Goal: Task Accomplishment & Management: Complete application form

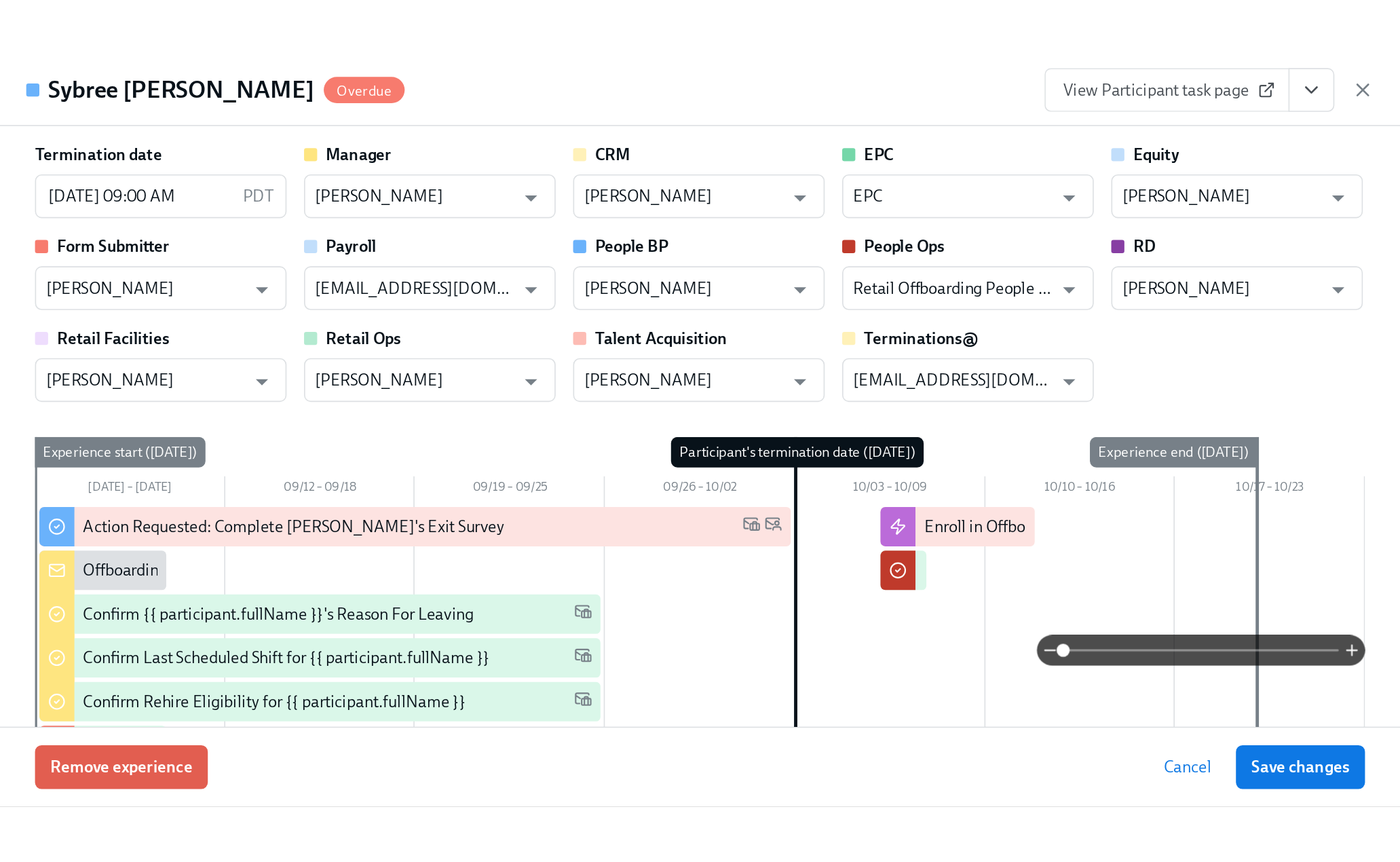
scroll to position [449, 0]
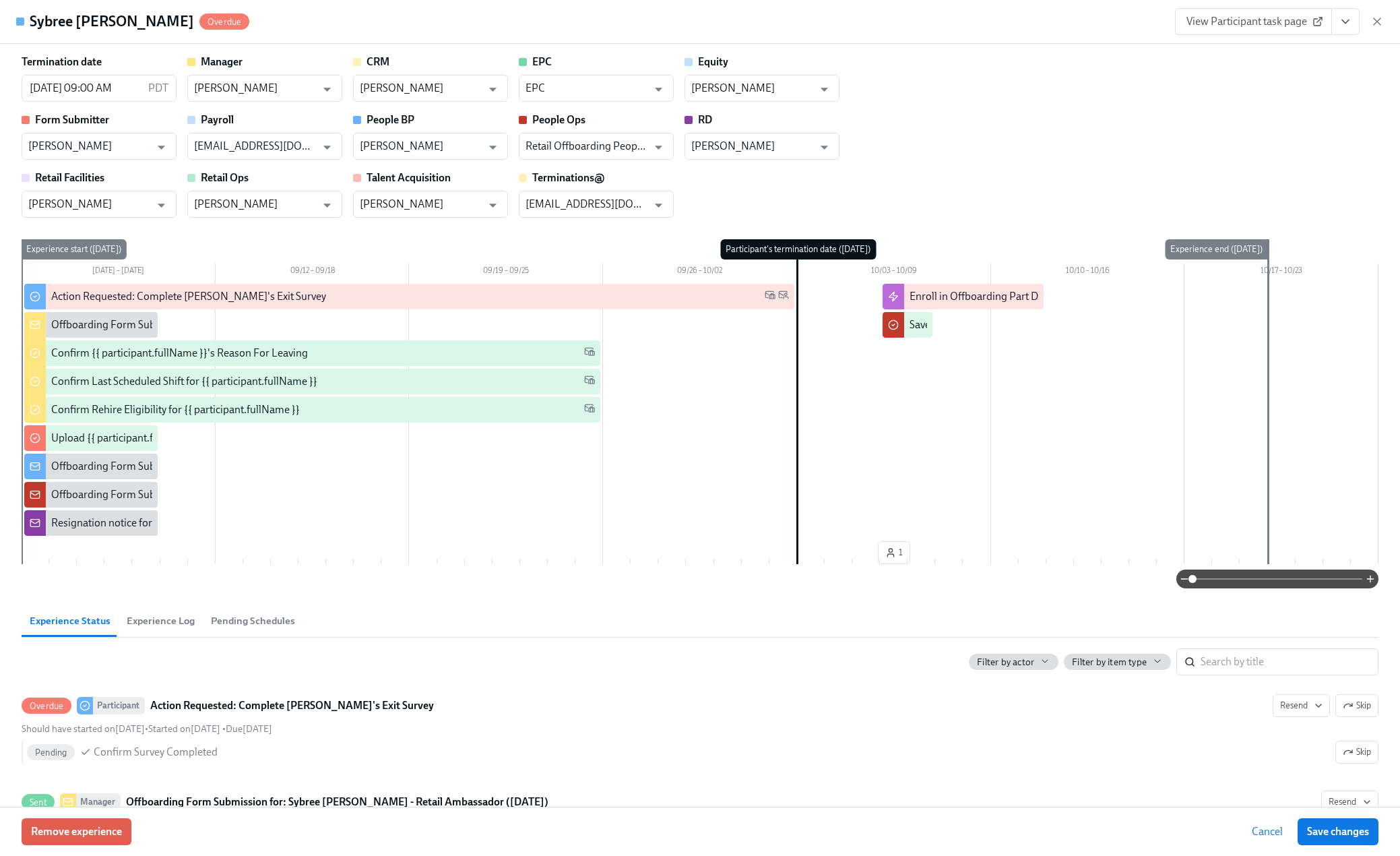
drag, startPoint x: 1374, startPoint y: 17, endPoint x: 1378, endPoint y: 31, distance: 14.6
click at [1374, 17] on icon "button" at bounding box center [1377, 21] width 13 height 14
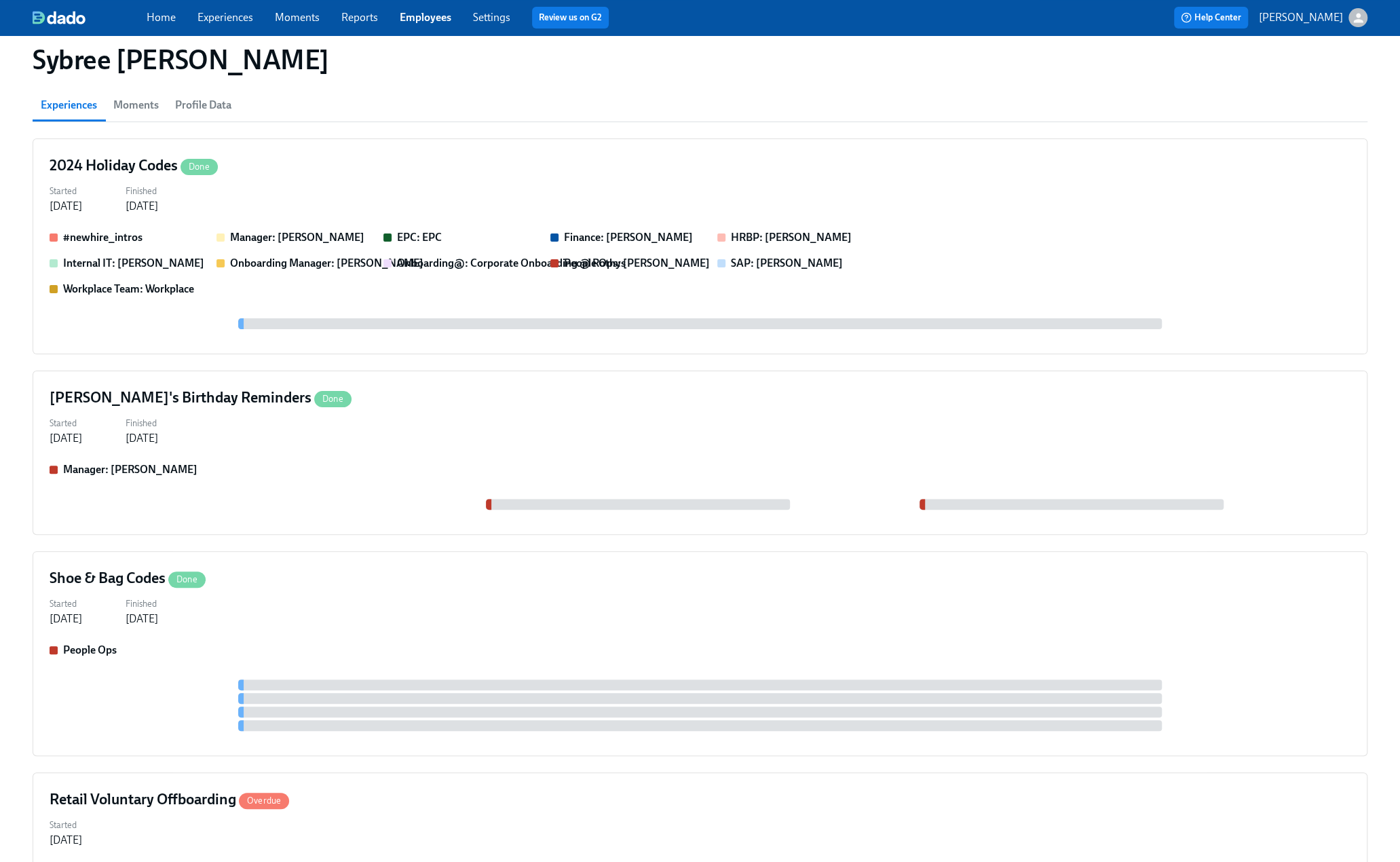
scroll to position [0, 0]
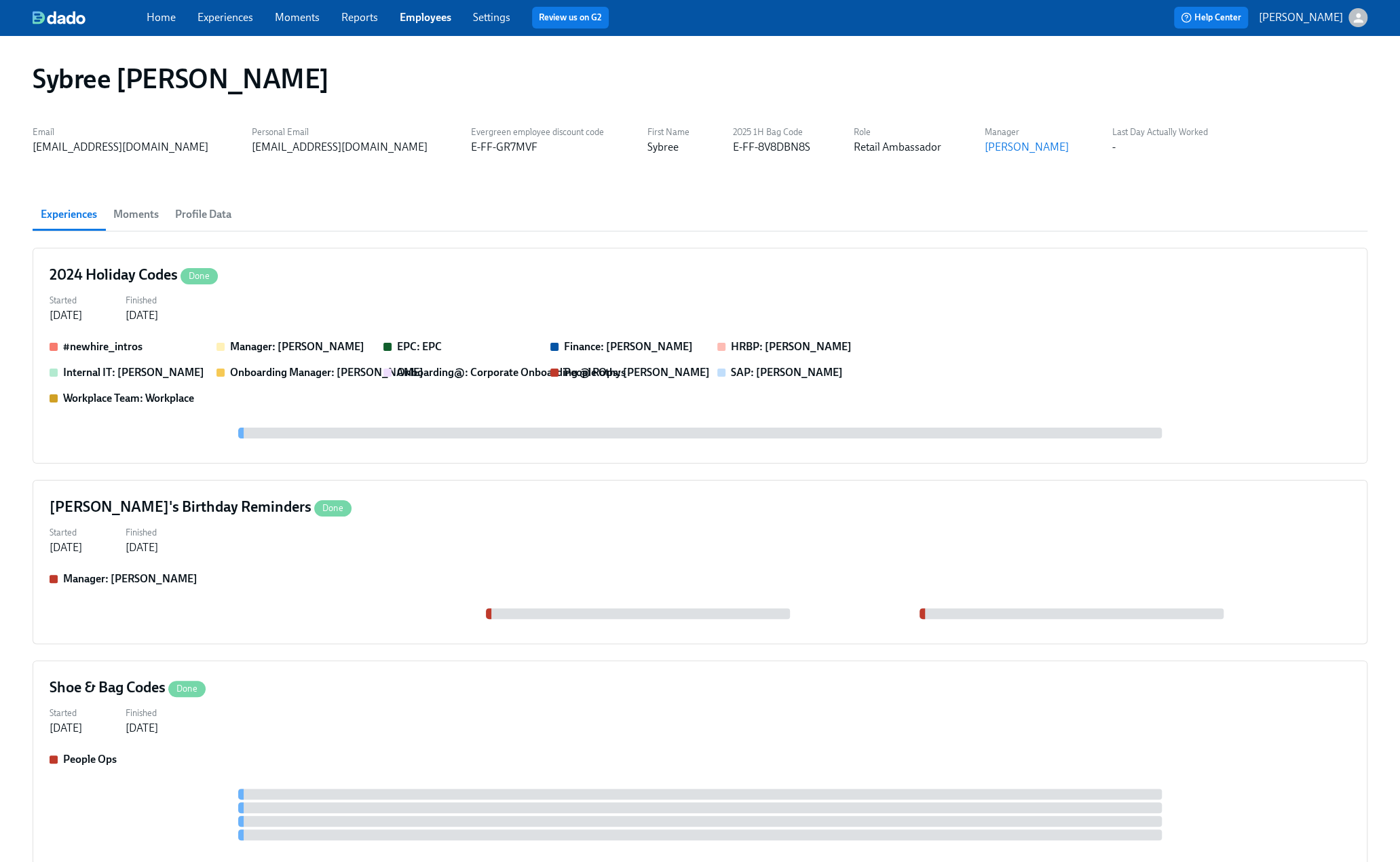
click at [223, 31] on div "Home Experiences Moments Reports Employees Settings Review us on G2 Help Center…" at bounding box center [700, 17] width 1400 height 35
click at [226, 20] on link "Experiences" at bounding box center [225, 17] width 55 height 13
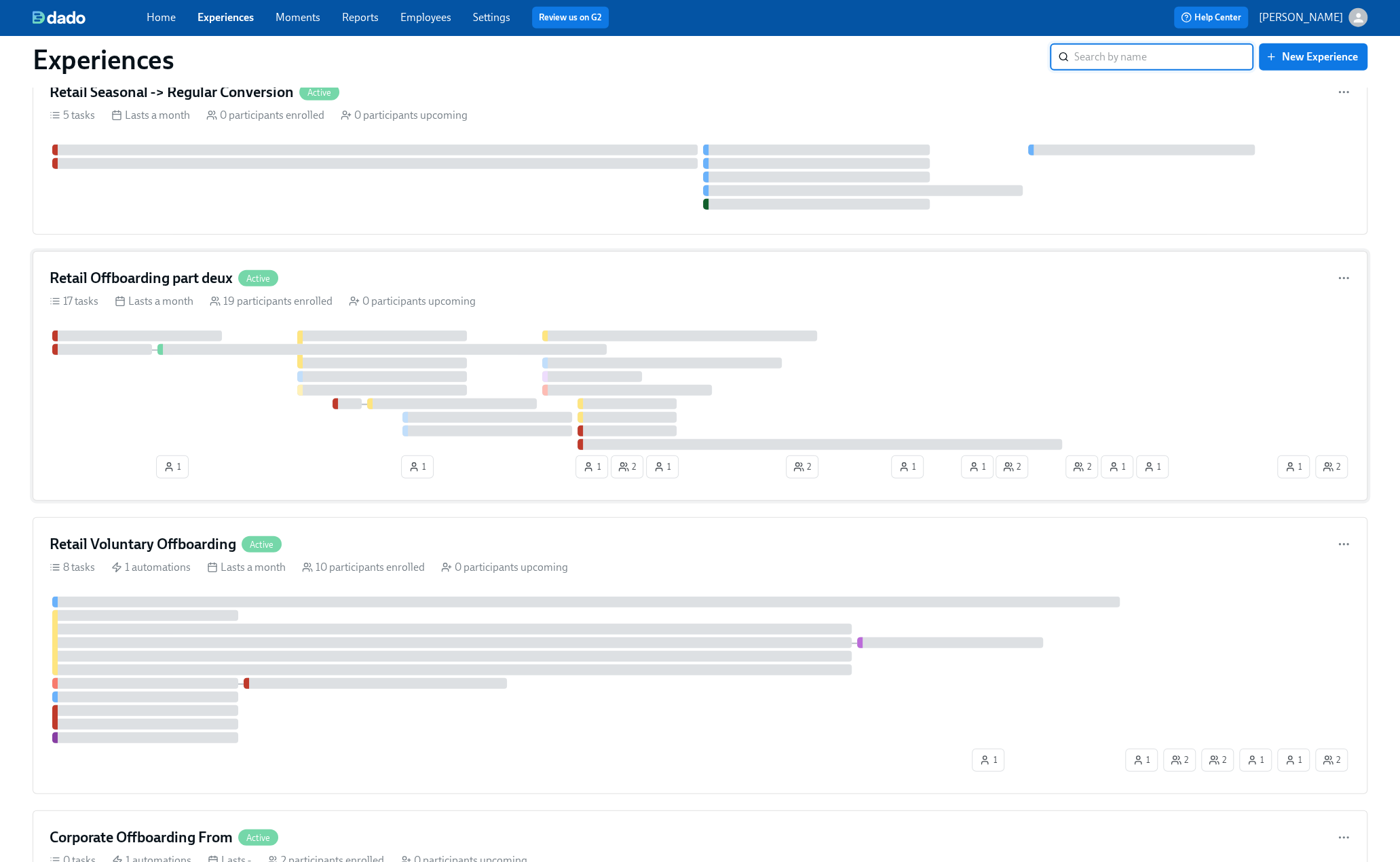
scroll to position [2850, 0]
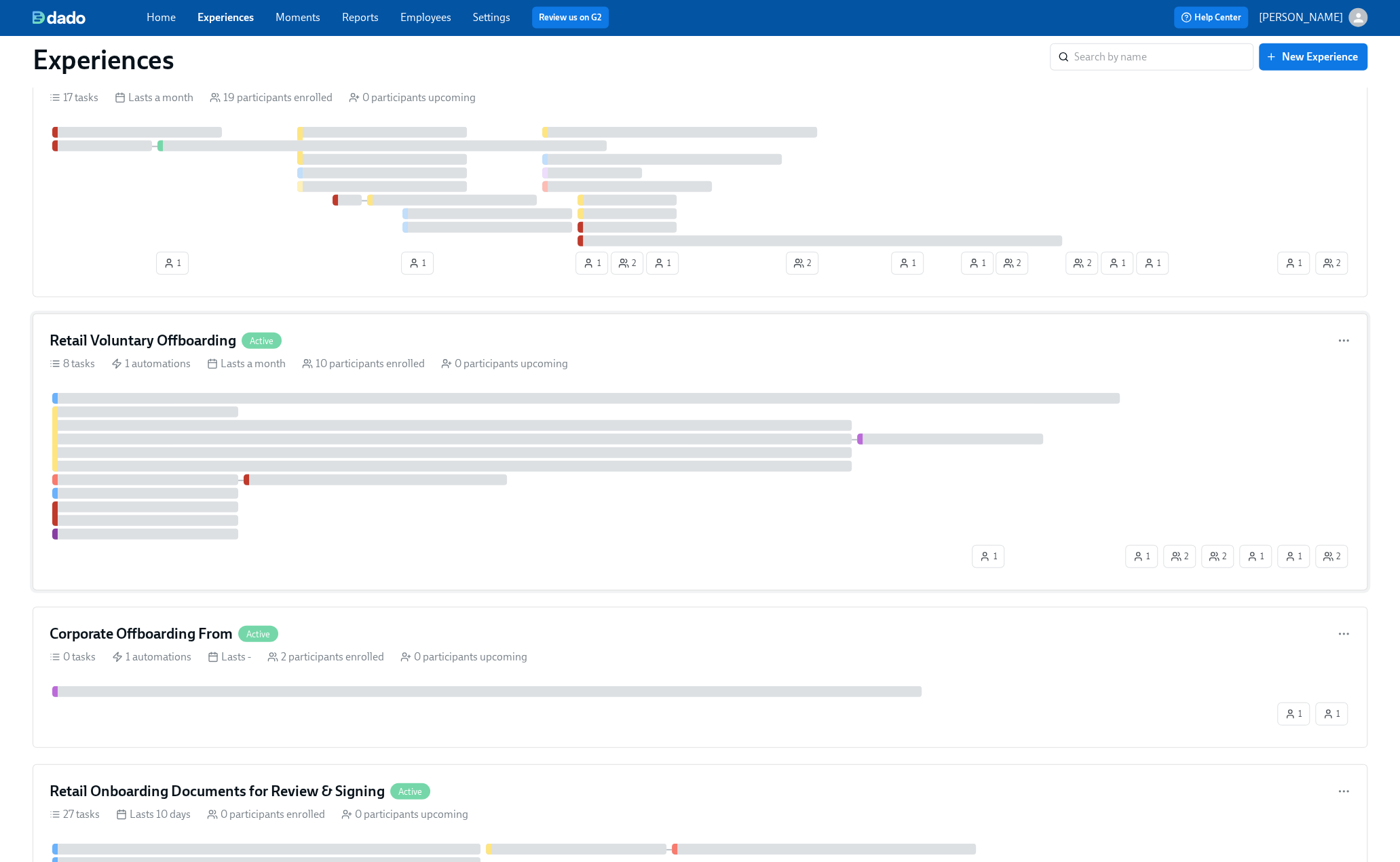
click at [172, 331] on h4 "Retail Voluntary Offboarding" at bounding box center [143, 341] width 187 height 20
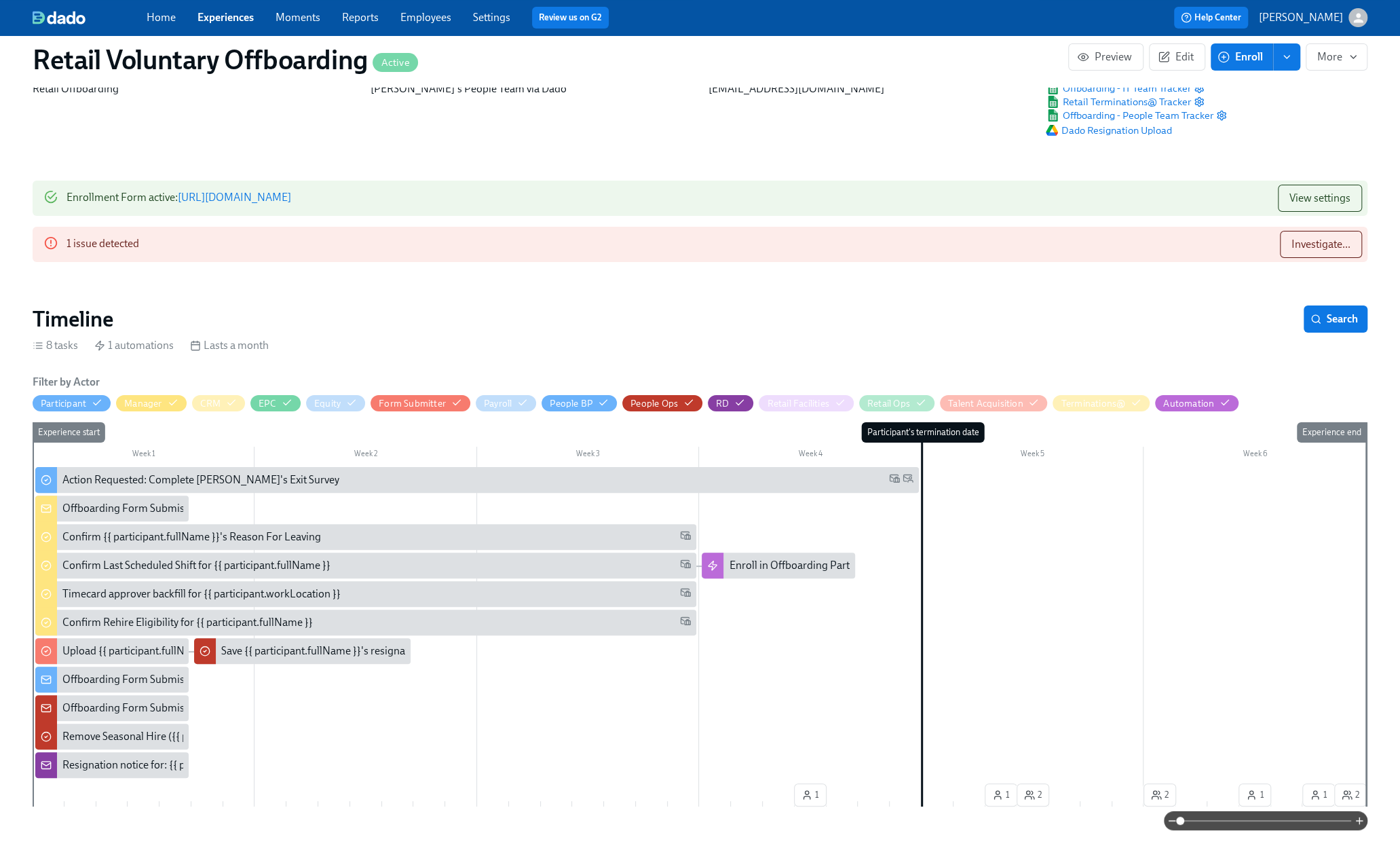
scroll to position [136, 0]
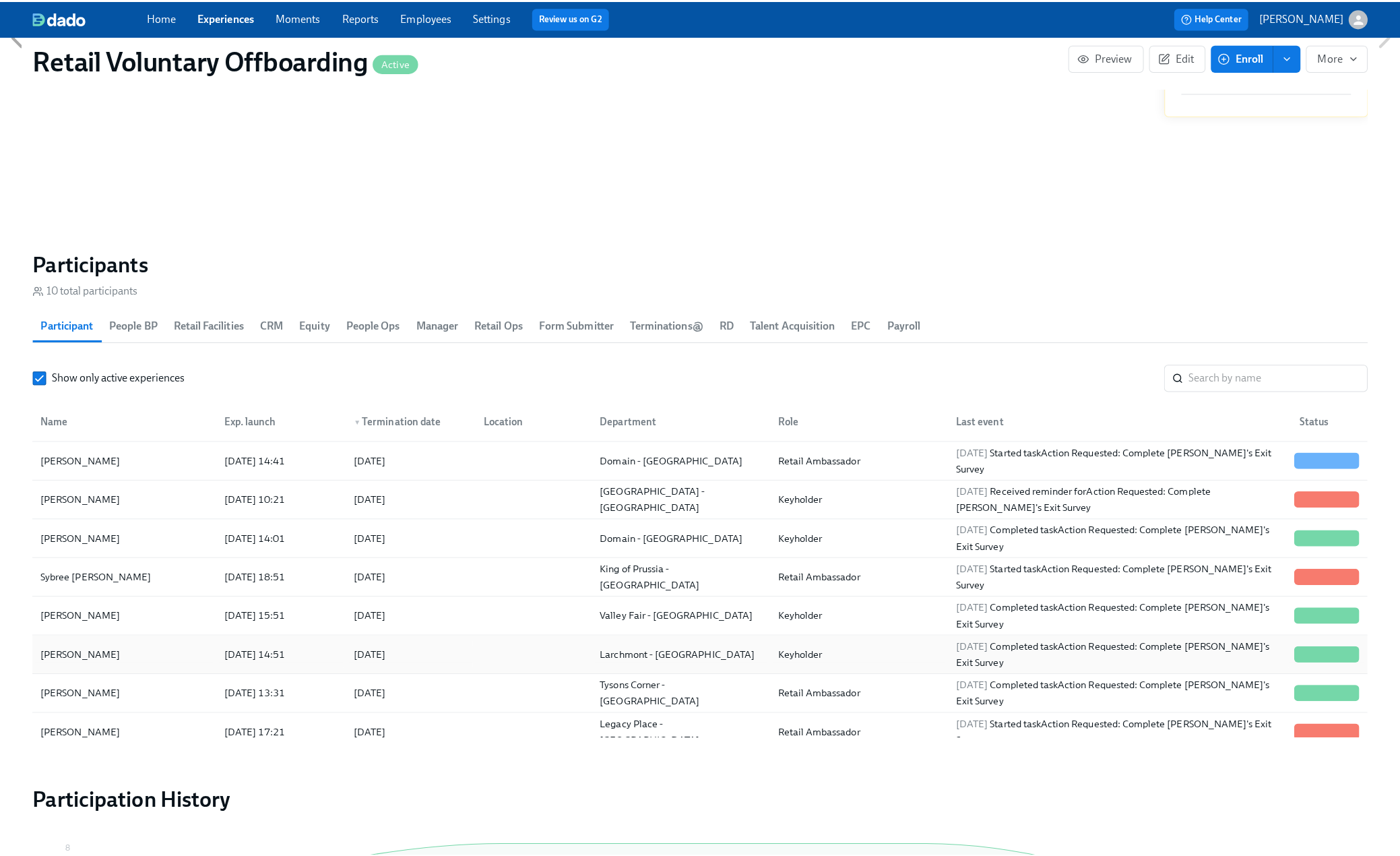
scroll to position [1146, 0]
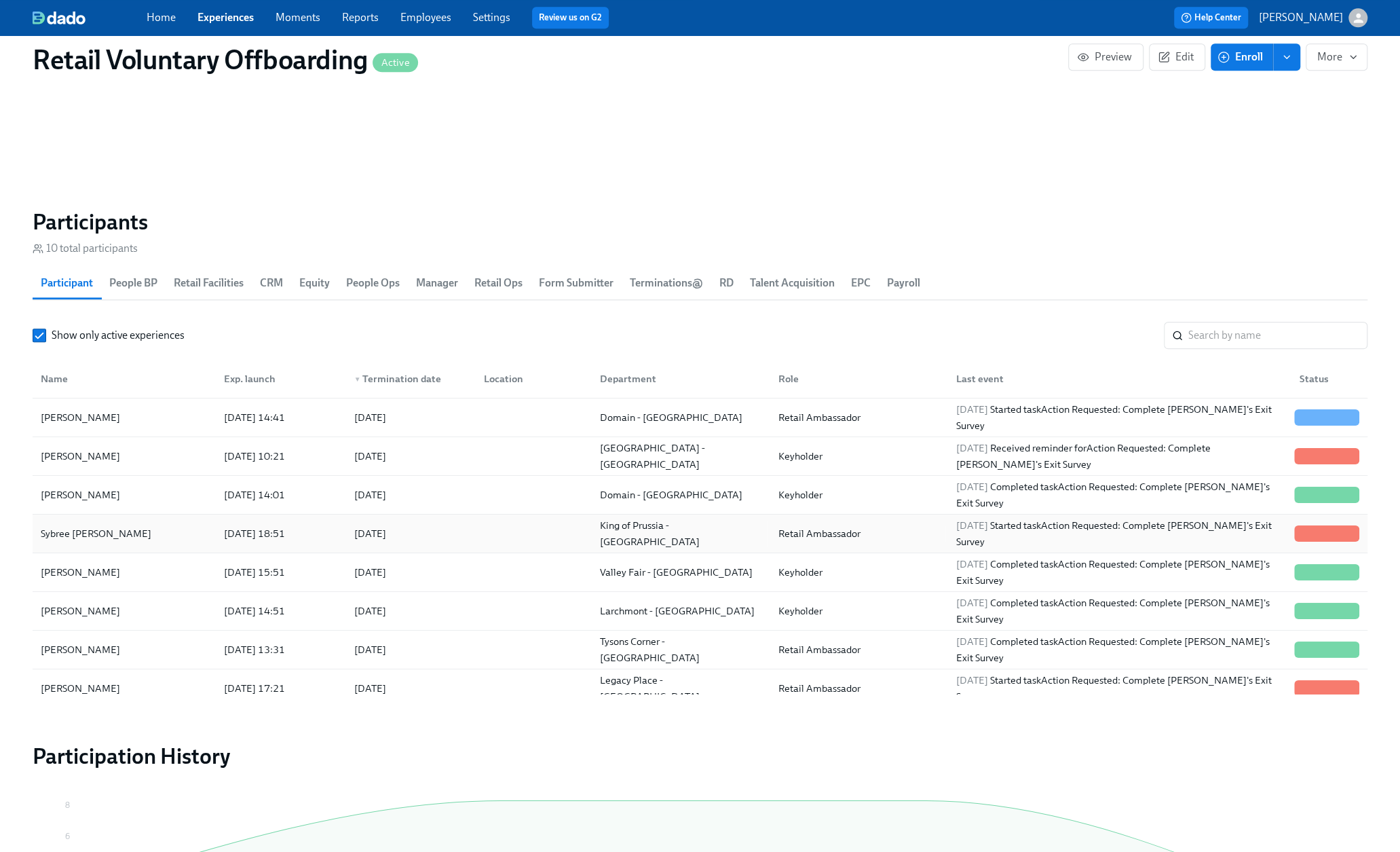
click at [93, 530] on div "Sybree [PERSON_NAME]" at bounding box center [96, 533] width 122 height 16
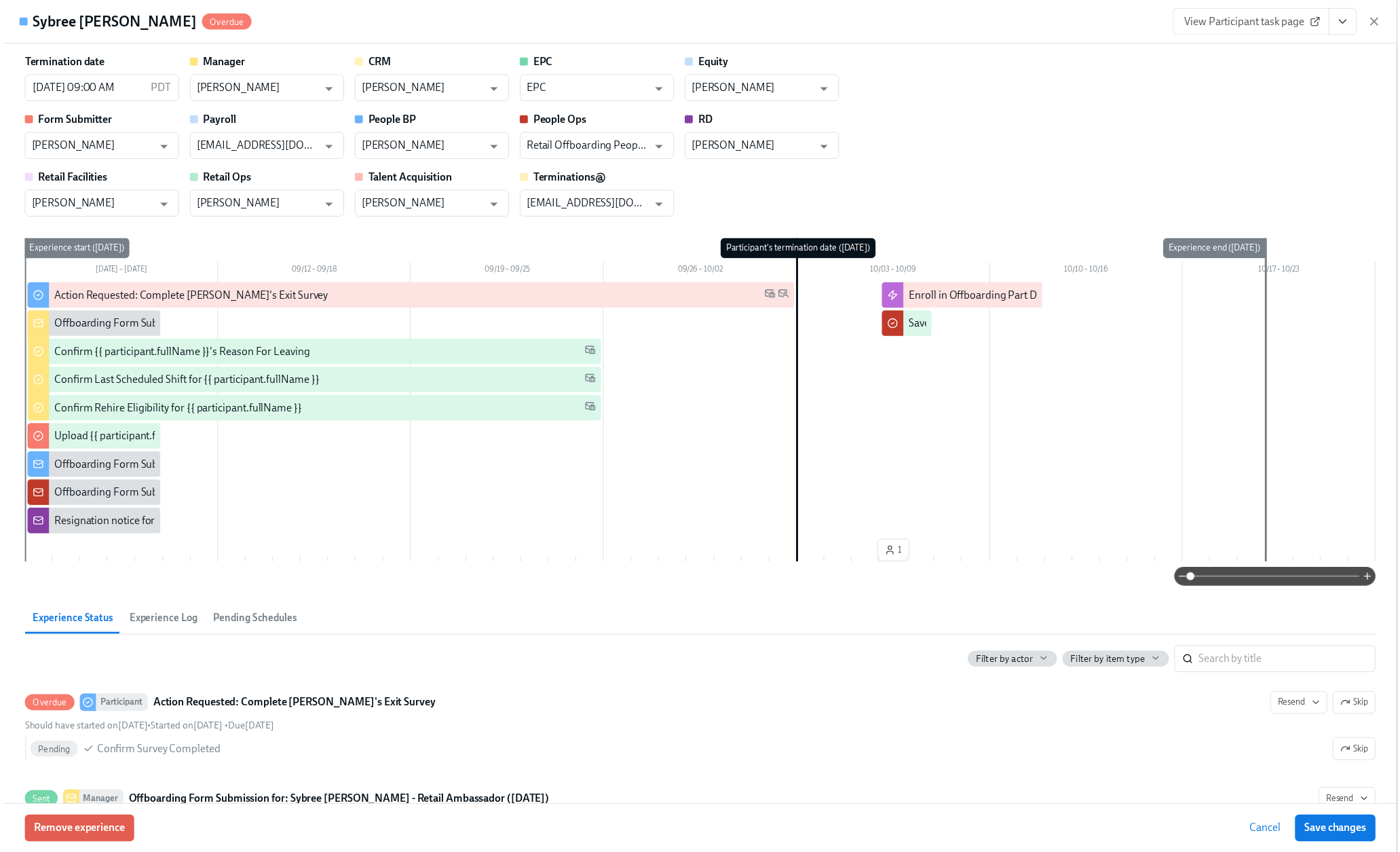
scroll to position [0, 2085]
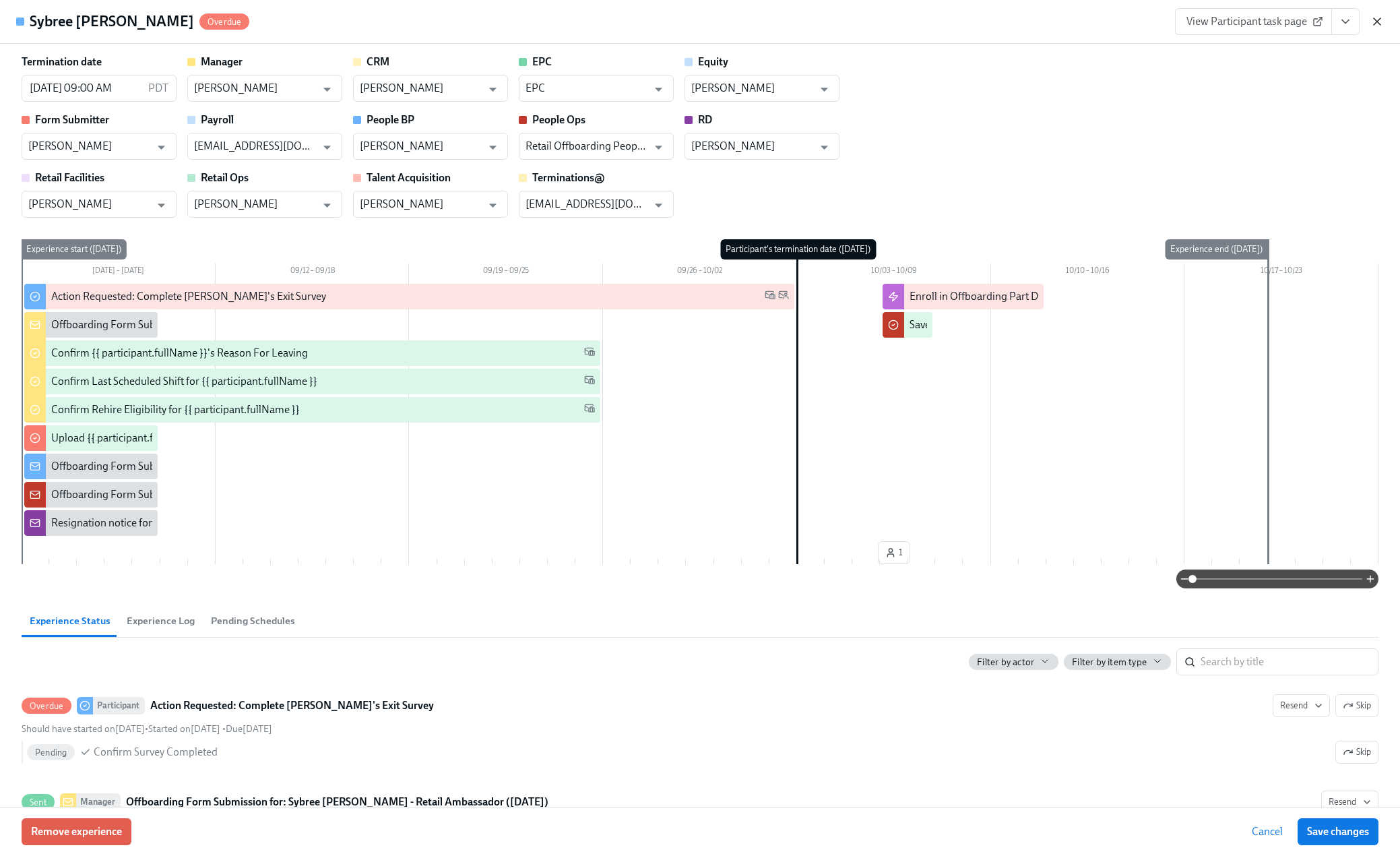
click at [1376, 23] on icon "button" at bounding box center [1376, 21] width 6 height 6
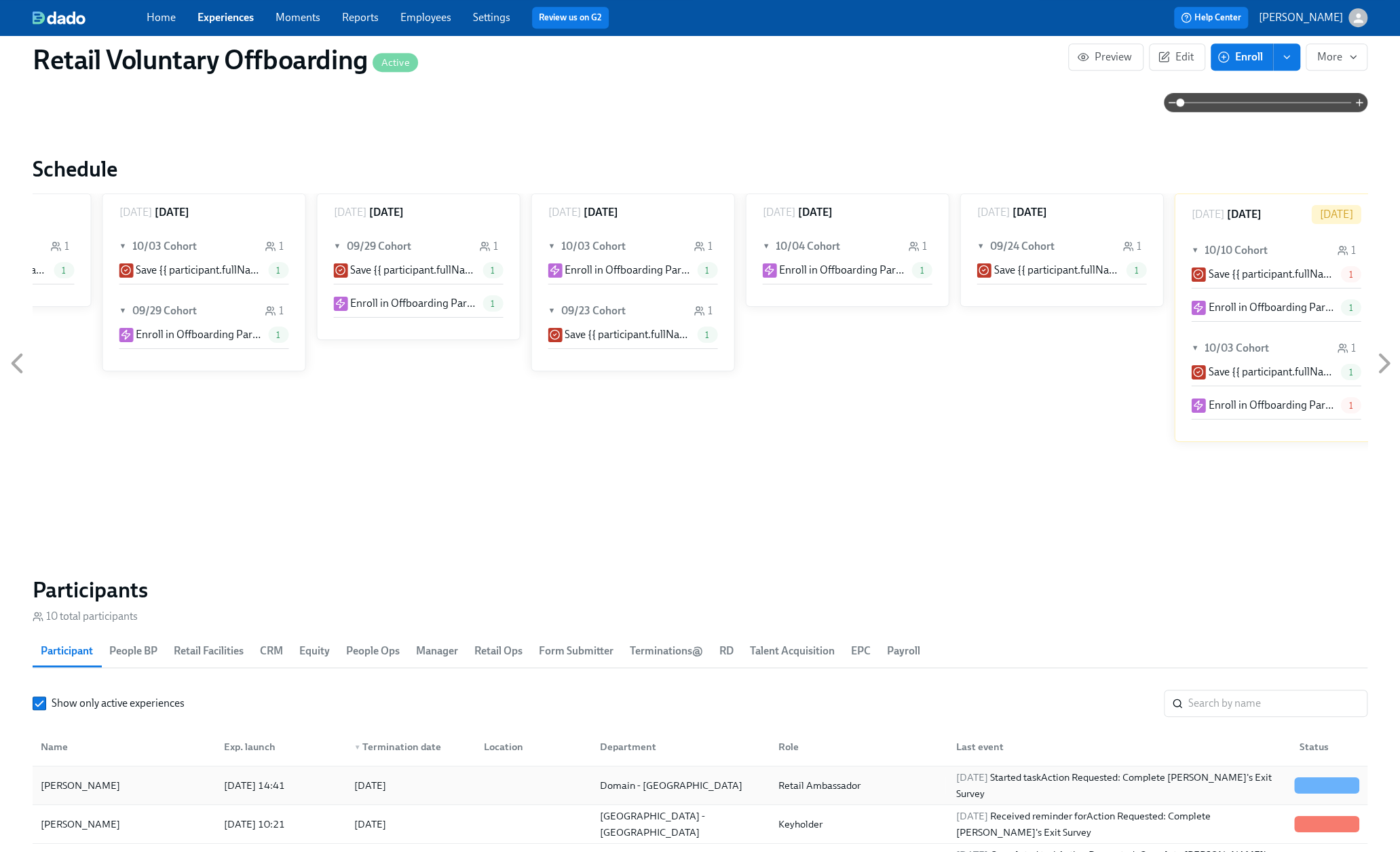
scroll to position [950, 0]
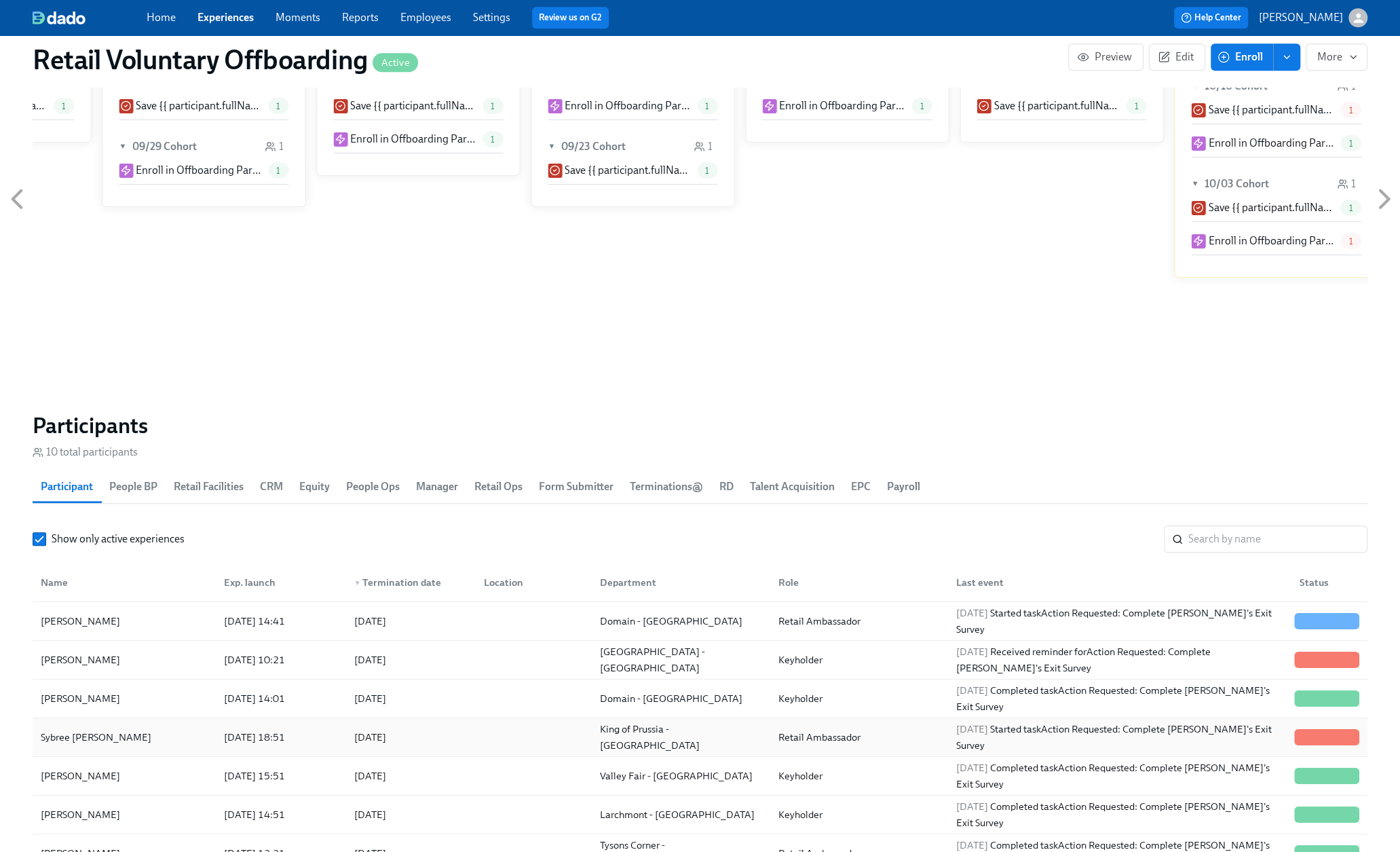
click at [131, 730] on div "Sybree [PERSON_NAME]" at bounding box center [124, 737] width 178 height 27
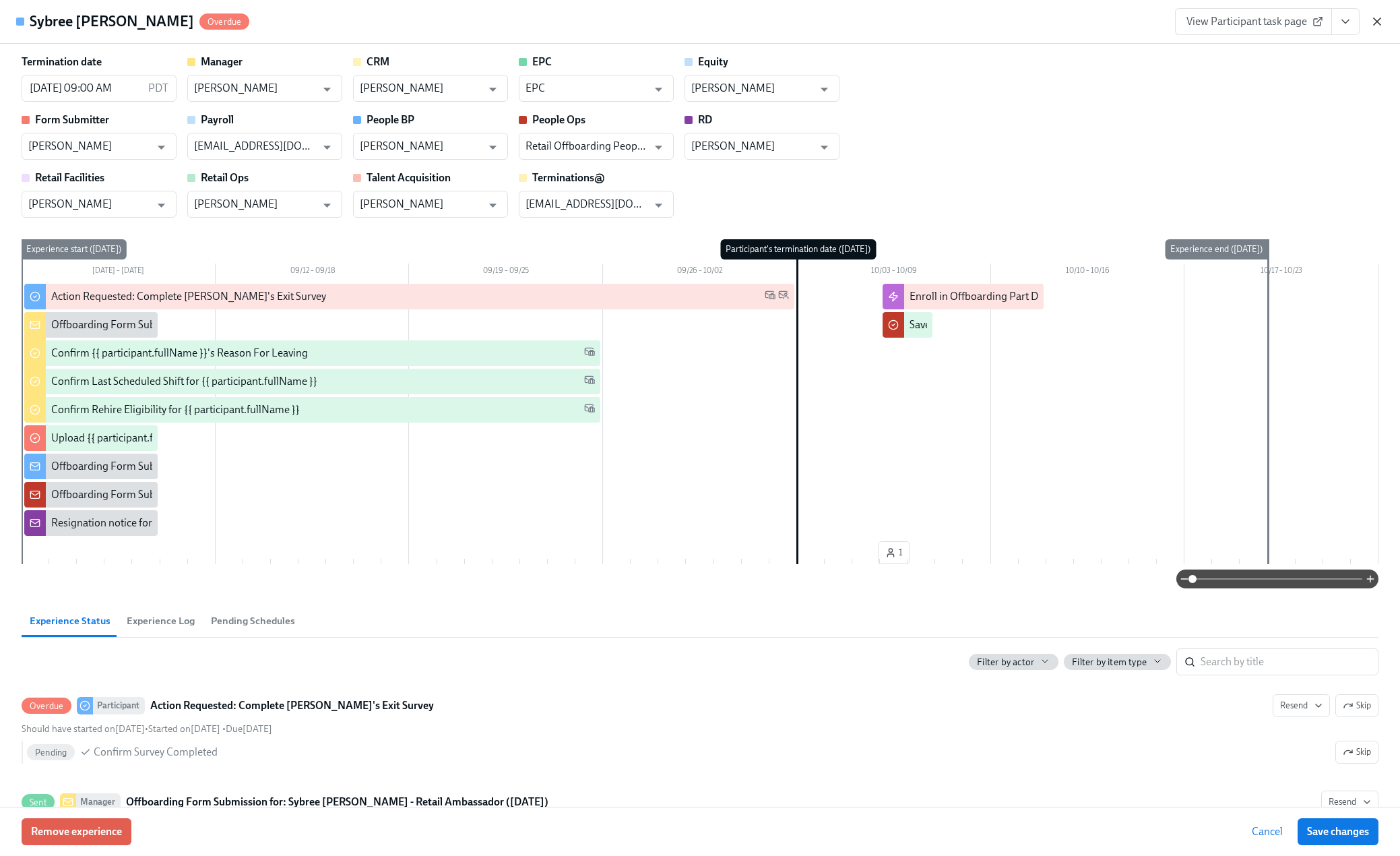
click at [1373, 18] on icon "button" at bounding box center [1377, 21] width 13 height 14
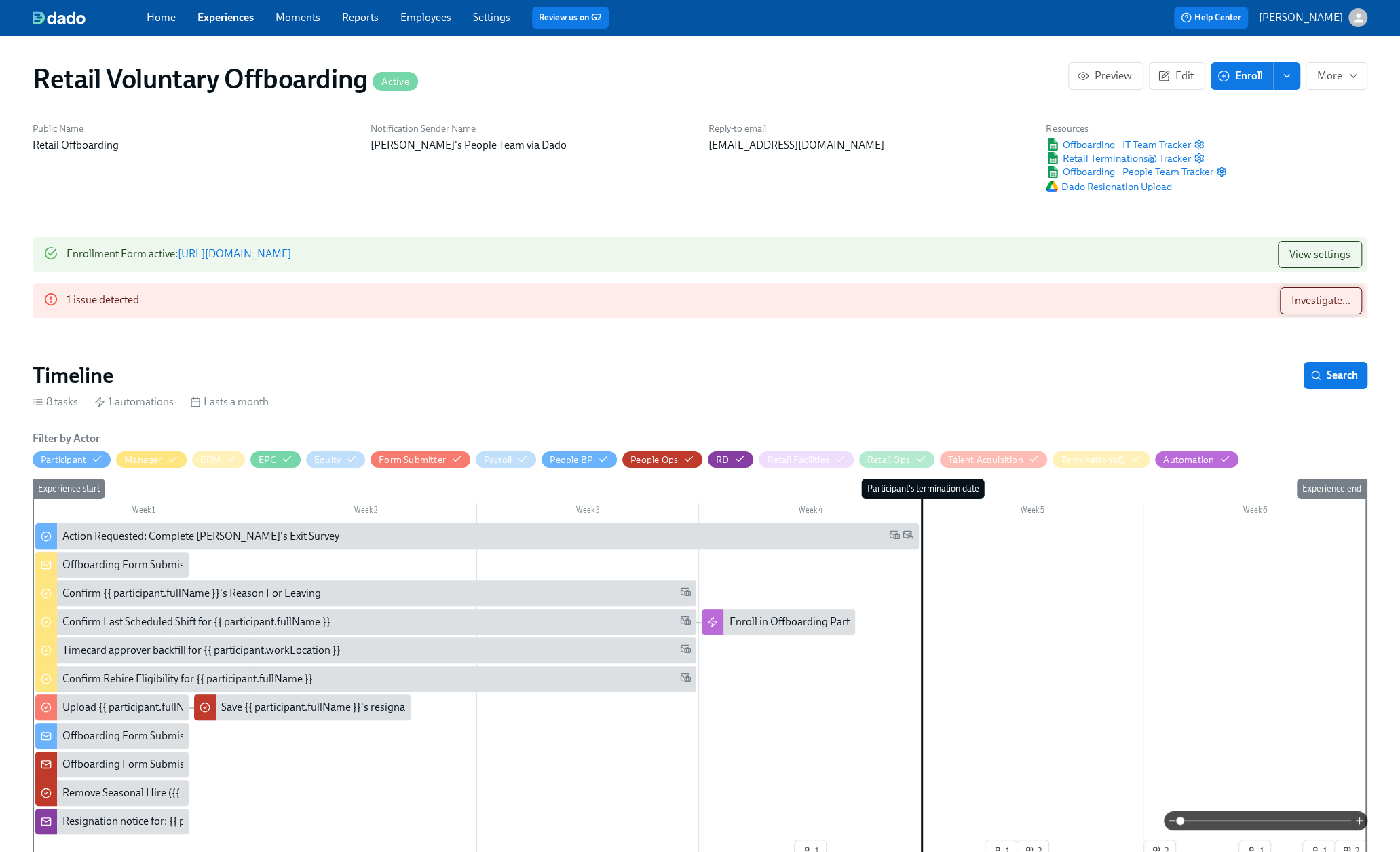
click at [1298, 294] on span "Investigate..." at bounding box center [1321, 300] width 59 height 14
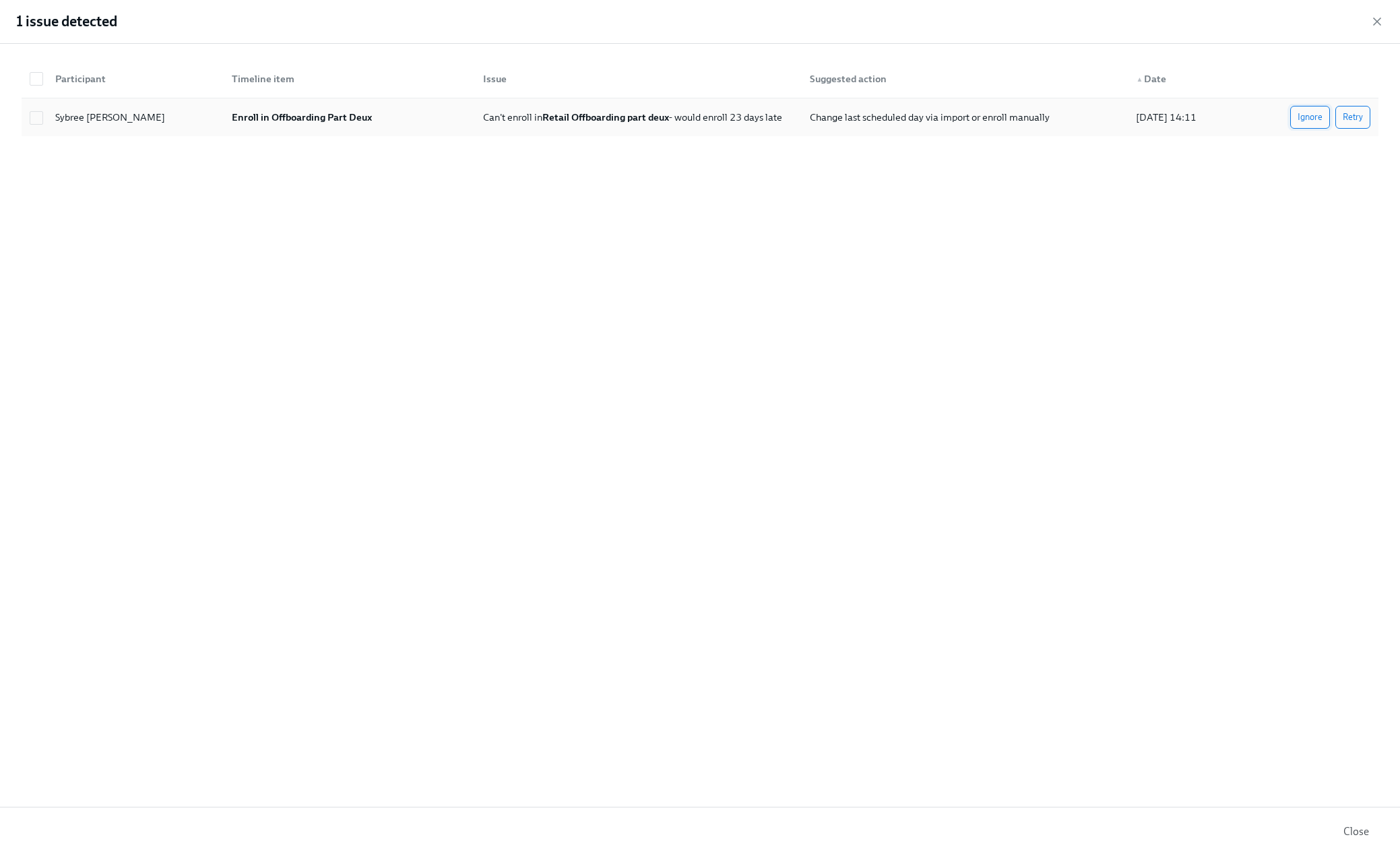
click at [1318, 114] on span "Ignore" at bounding box center [1310, 117] width 25 height 14
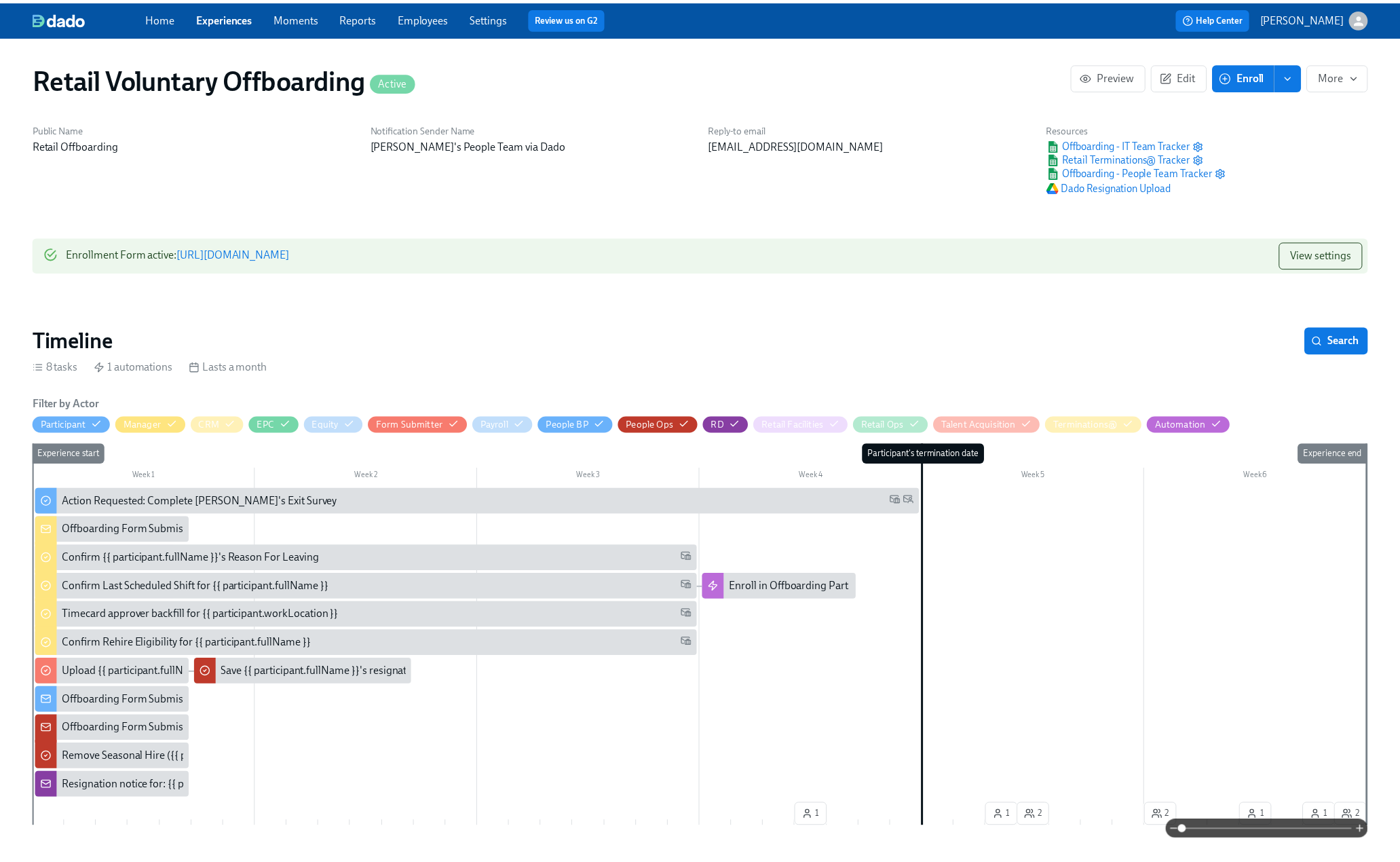
scroll to position [0, 2085]
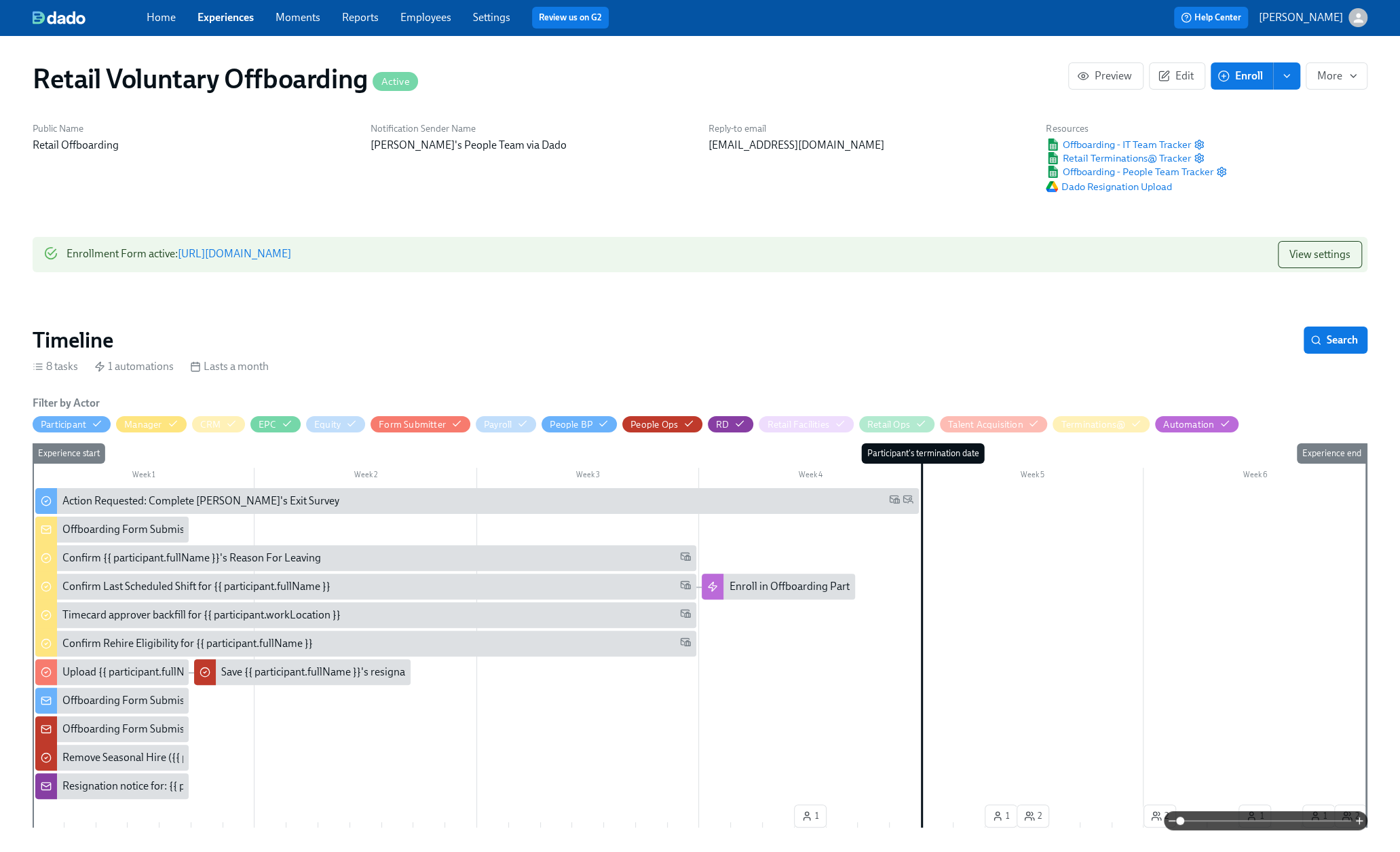
click at [235, 15] on link "Experiences" at bounding box center [226, 17] width 56 height 13
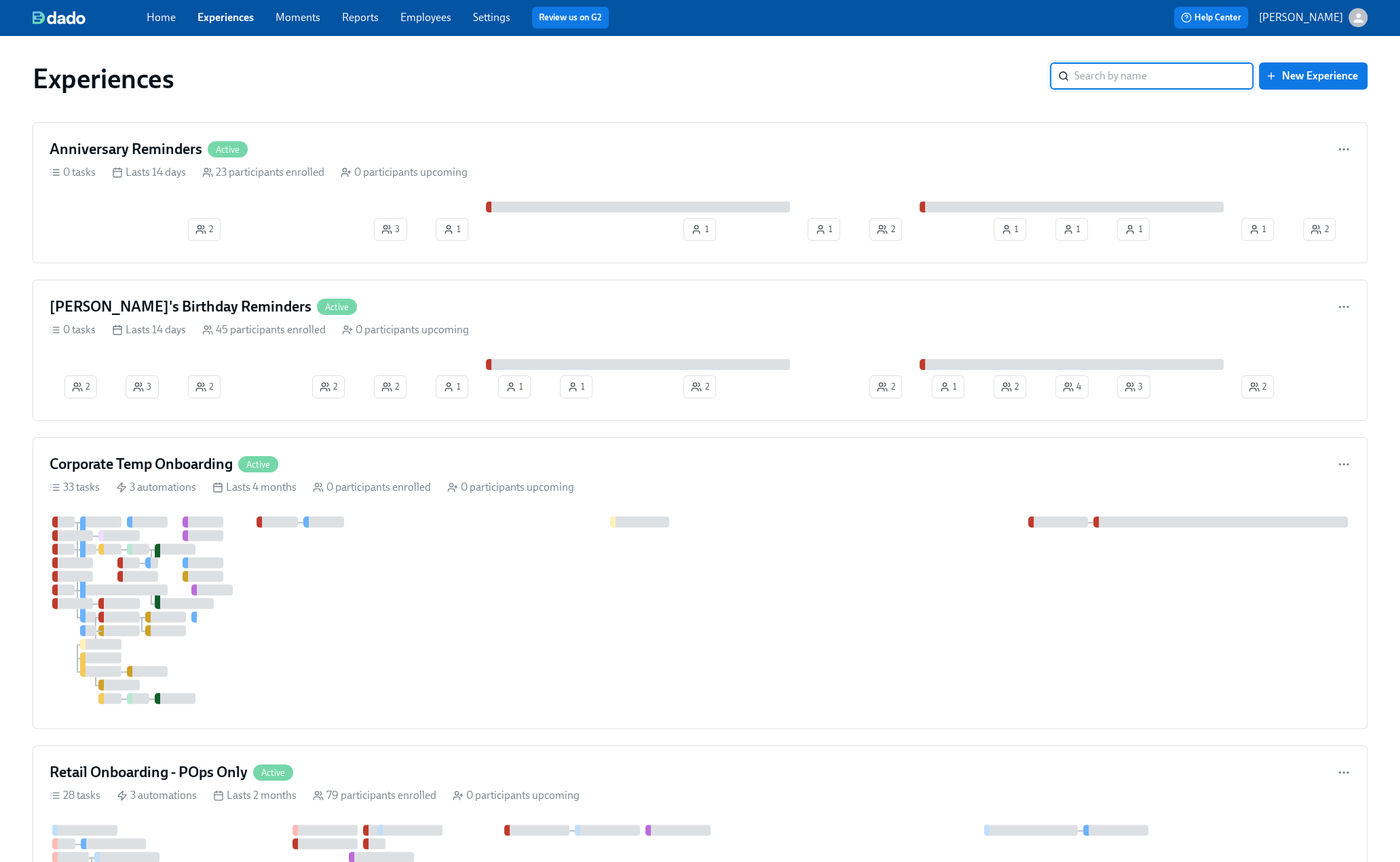
click at [1112, 78] on input "search" at bounding box center [1164, 76] width 180 height 27
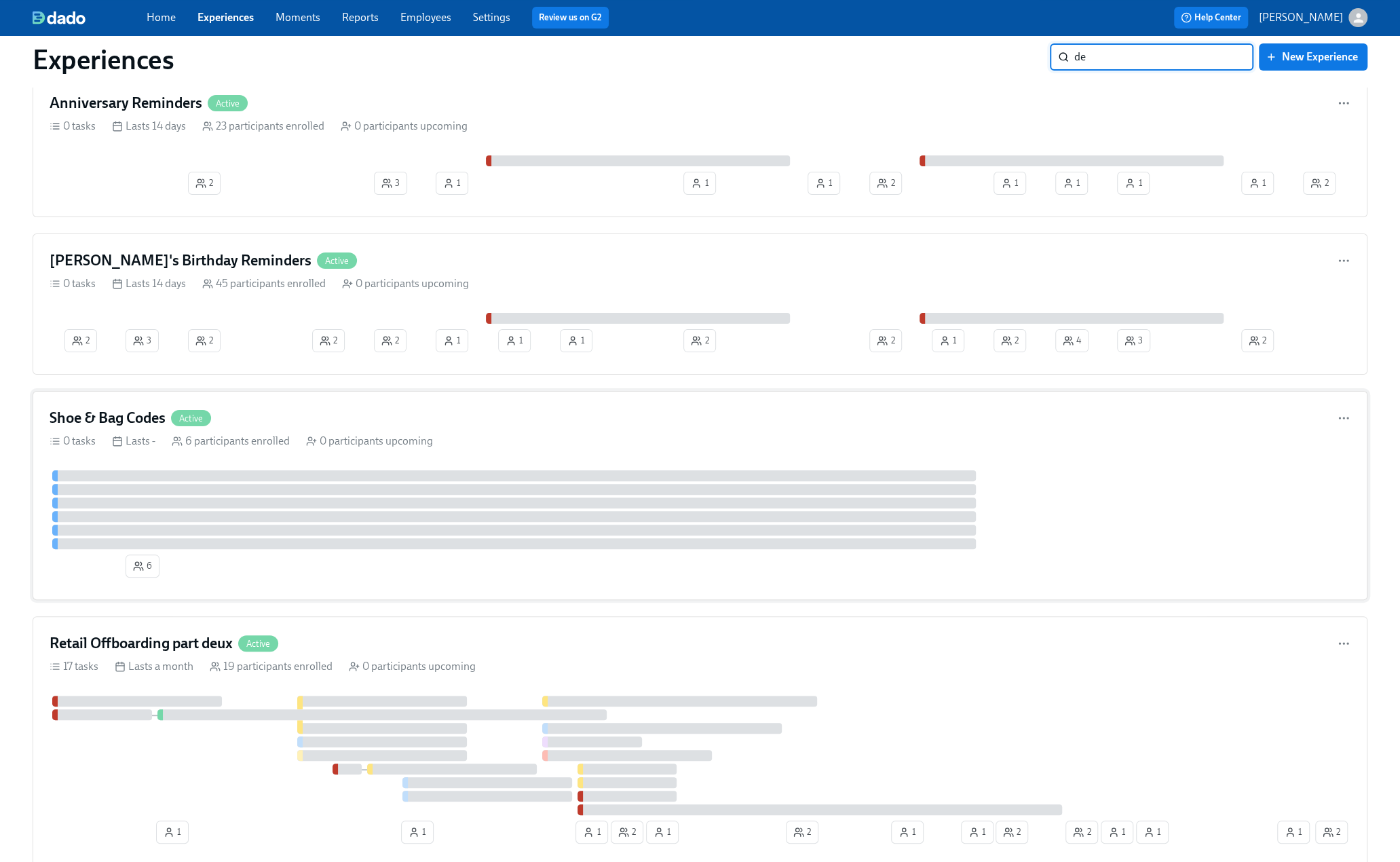
scroll to position [68, 0]
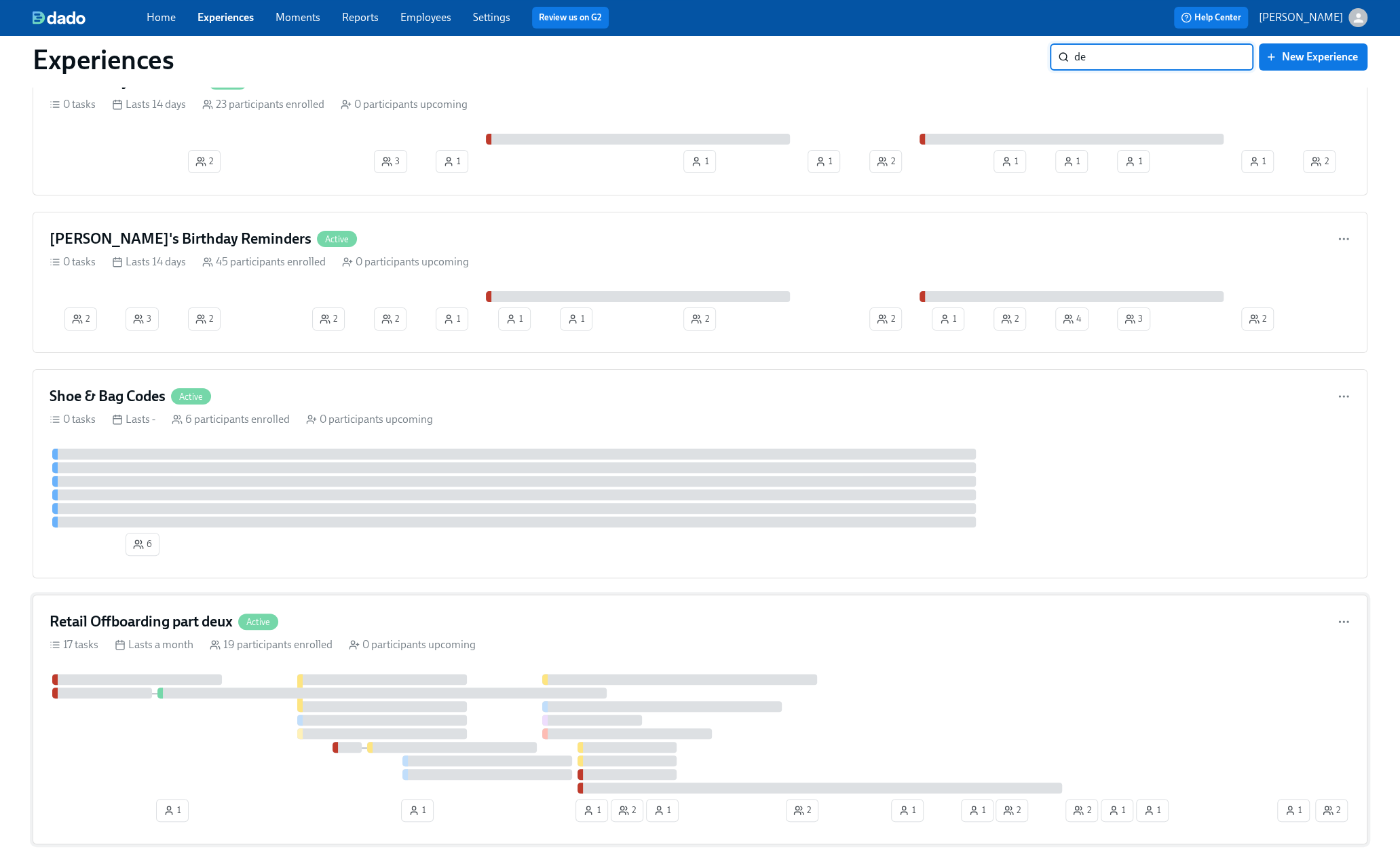
type input "de"
click at [177, 625] on h4 "Retail Offboarding part deux" at bounding box center [141, 622] width 183 height 20
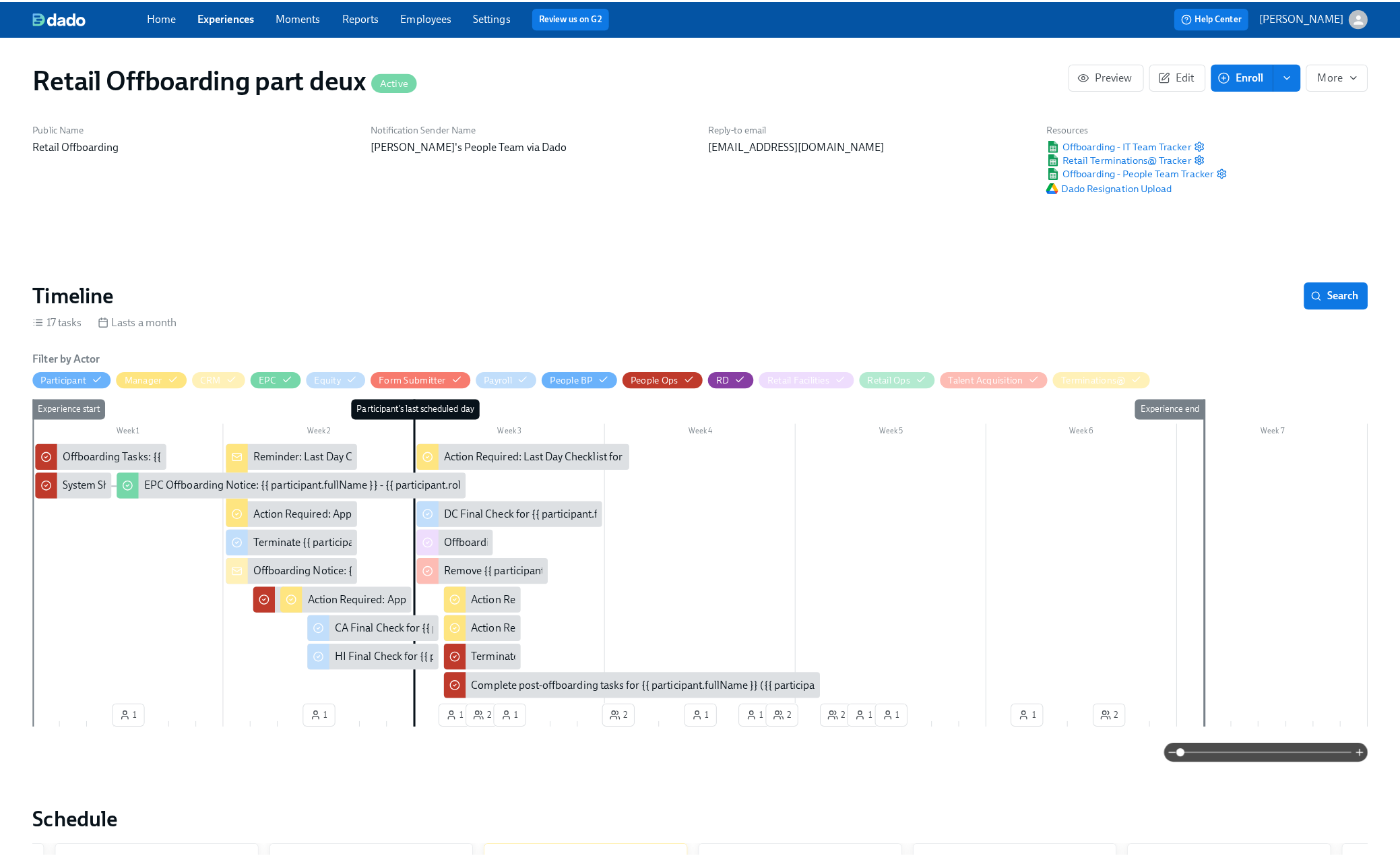
scroll to position [0, 6539]
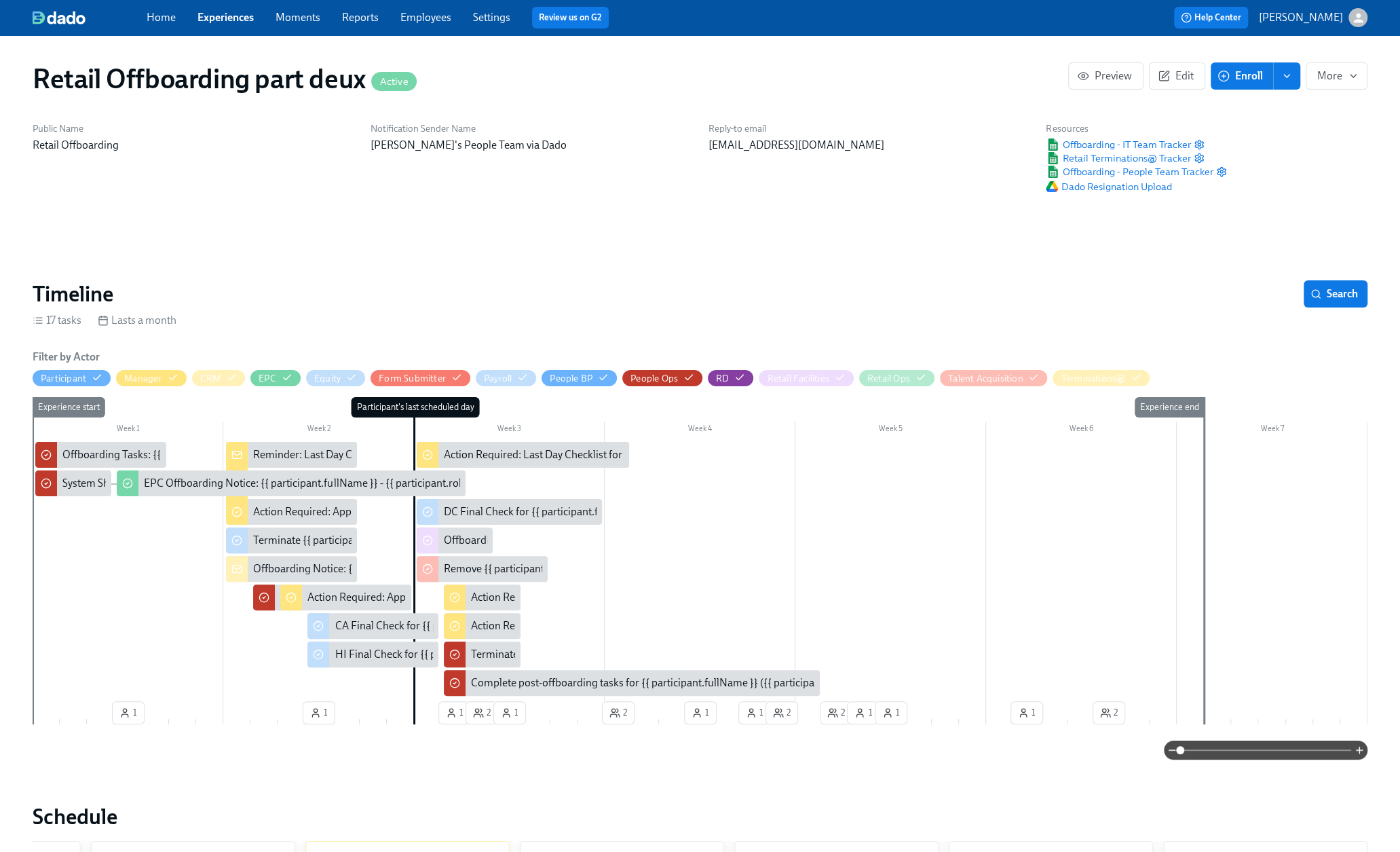
click at [1235, 74] on span "Enroll" at bounding box center [1241, 75] width 43 height 14
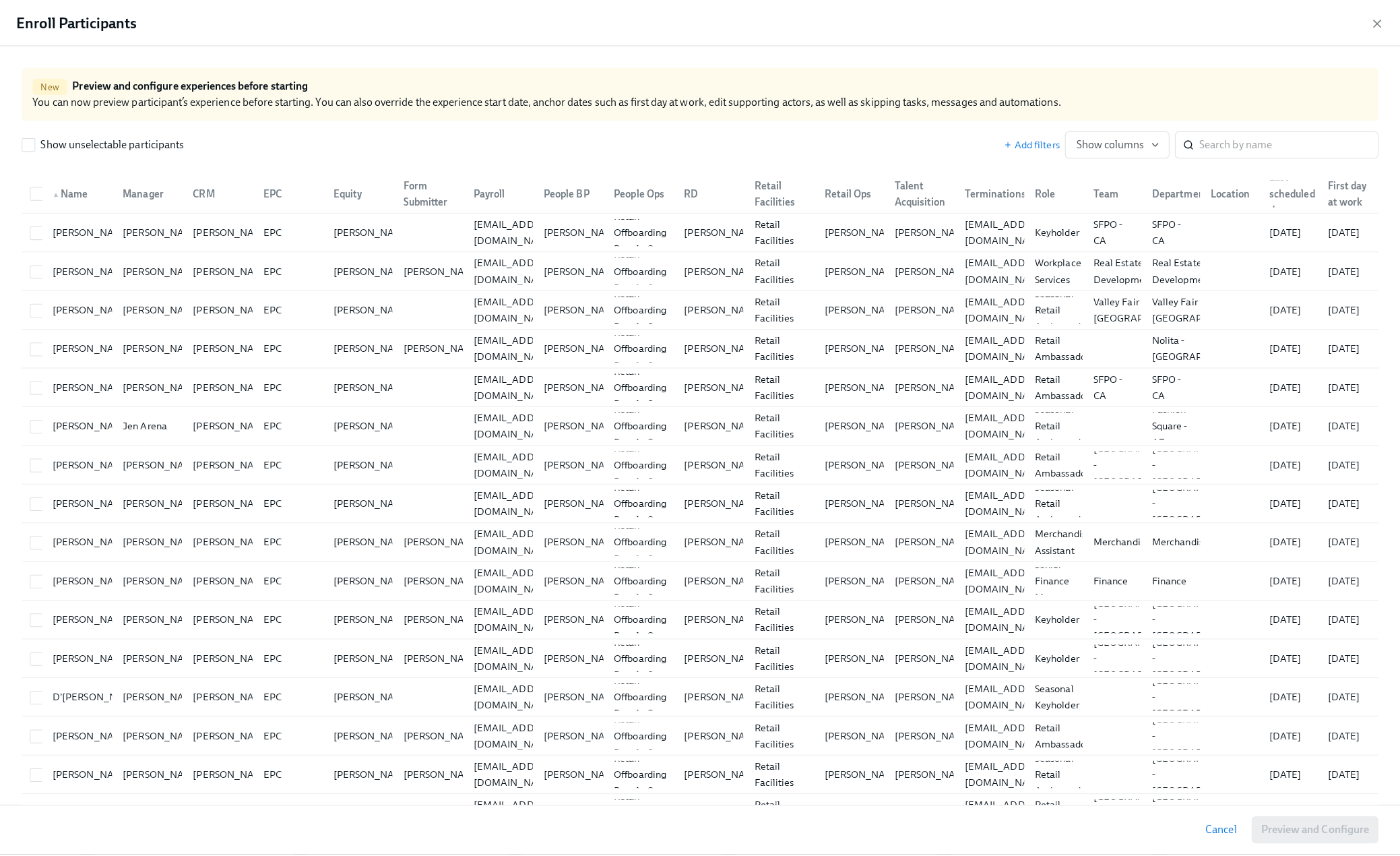
scroll to position [0, 6539]
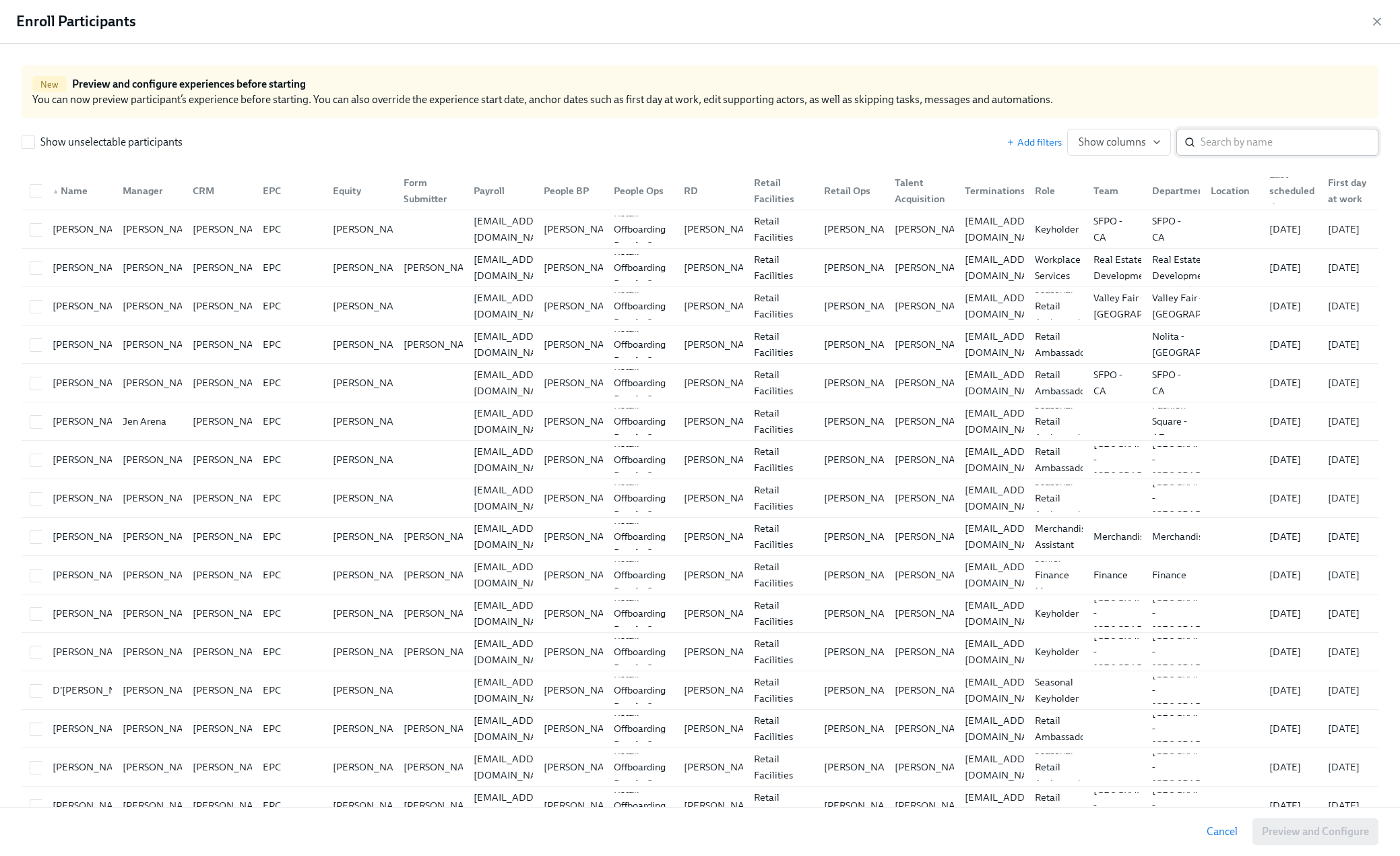
click at [1220, 139] on input "search" at bounding box center [1289, 142] width 178 height 27
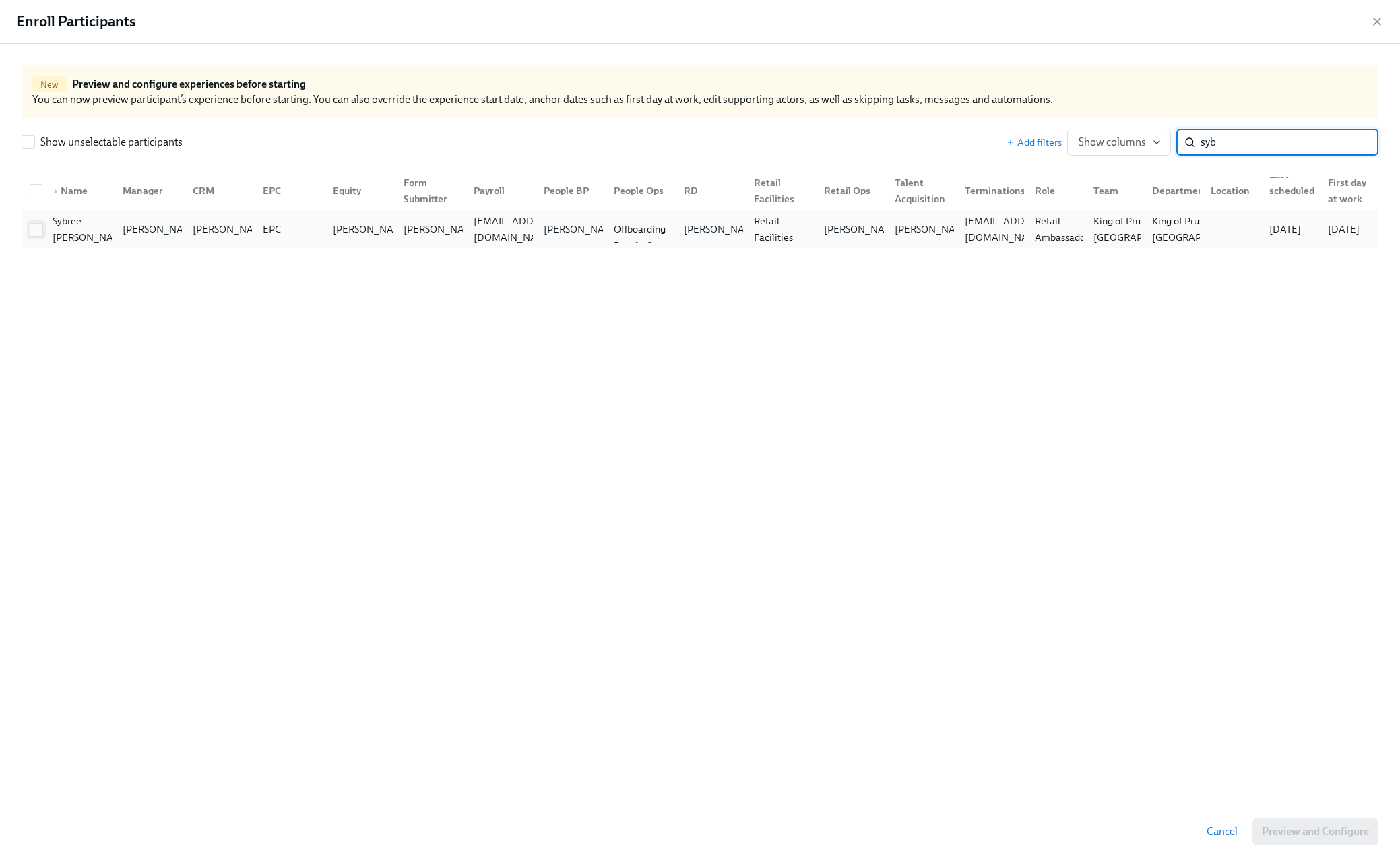
type input "syb"
click at [39, 231] on input "checkbox" at bounding box center [36, 230] width 12 height 12
checkbox input "true"
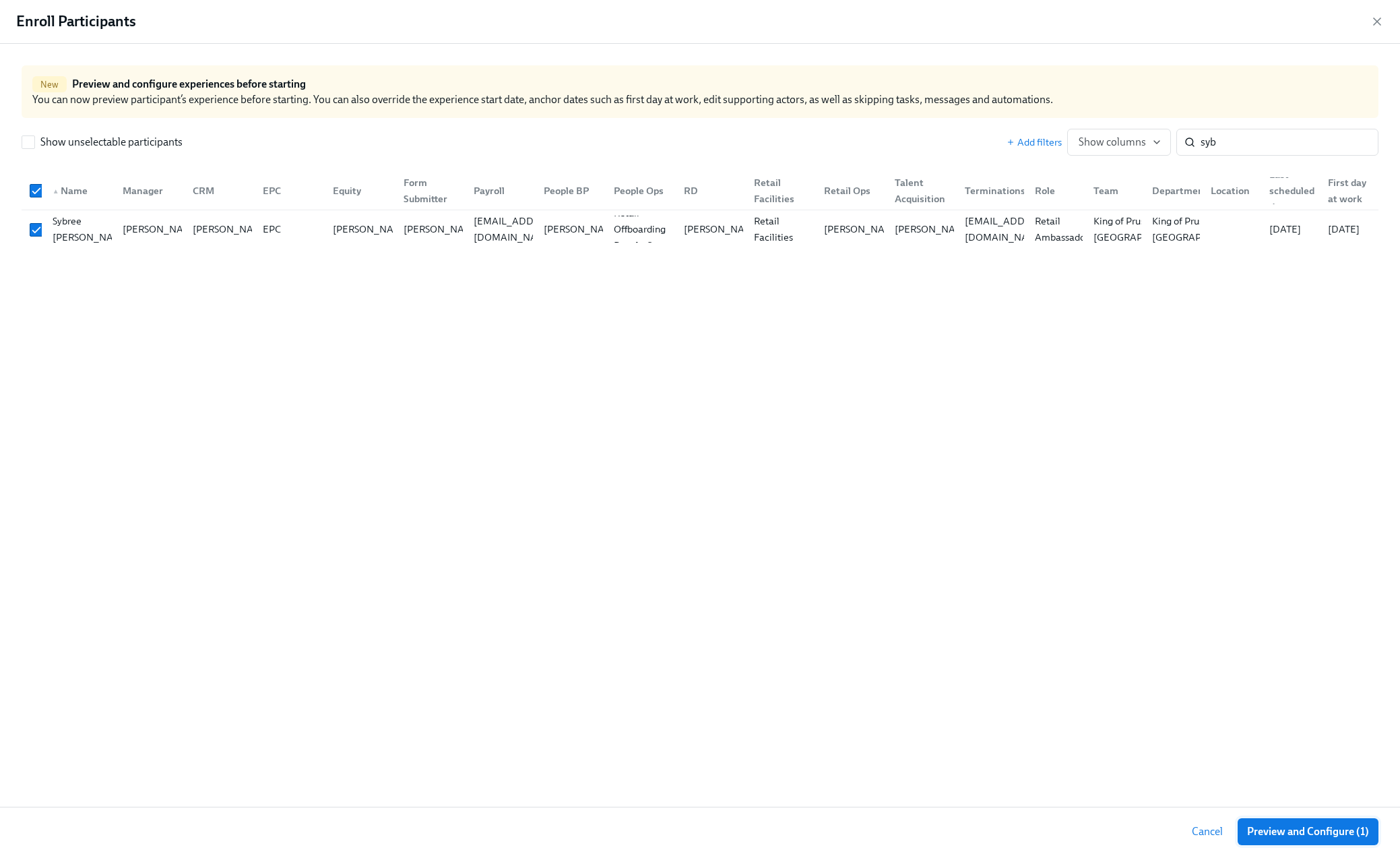
click at [1321, 826] on span "Preview and Configure (1)" at bounding box center [1307, 831] width 121 height 14
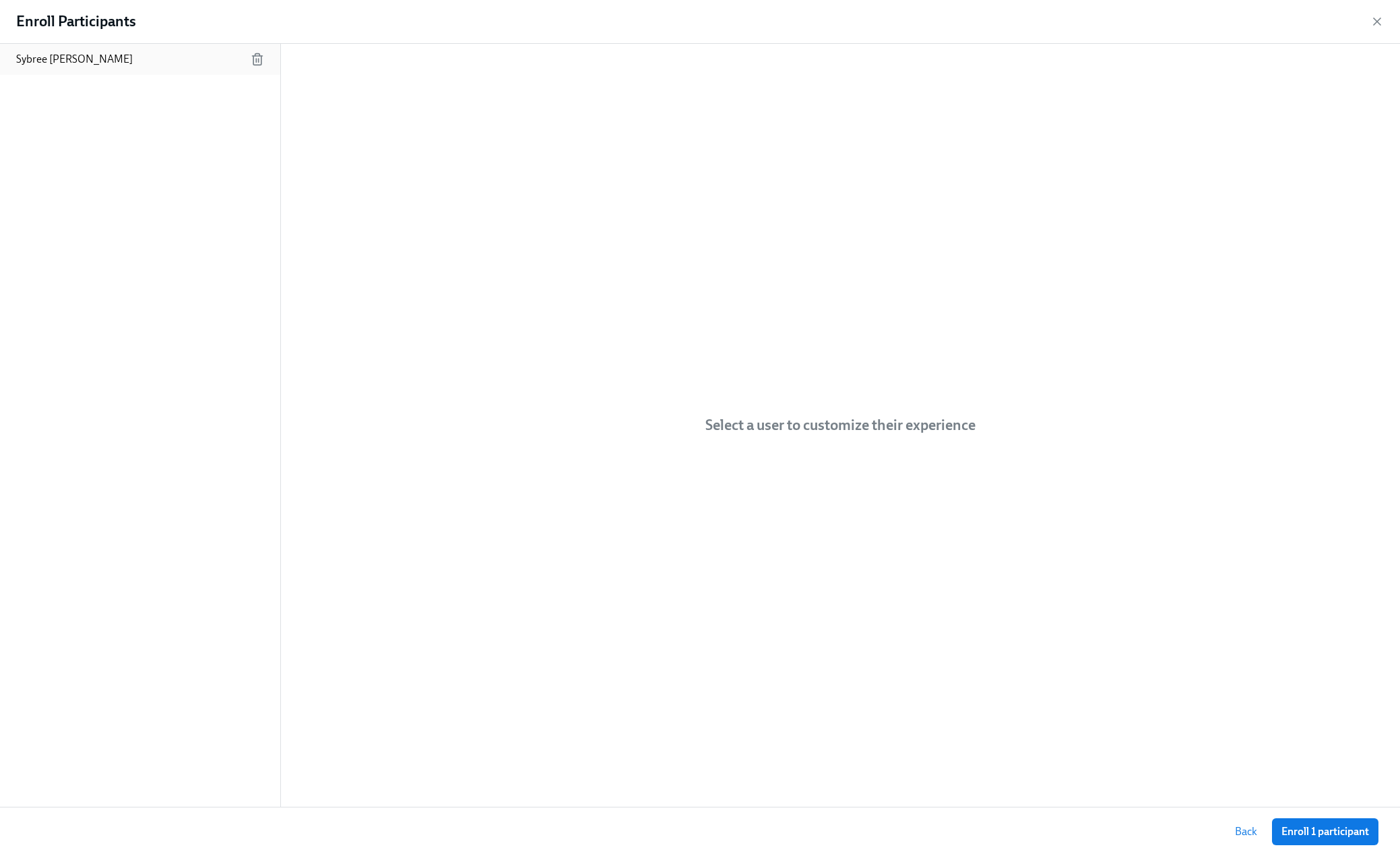
click at [62, 55] on p "Sybree [PERSON_NAME]" at bounding box center [75, 59] width 117 height 14
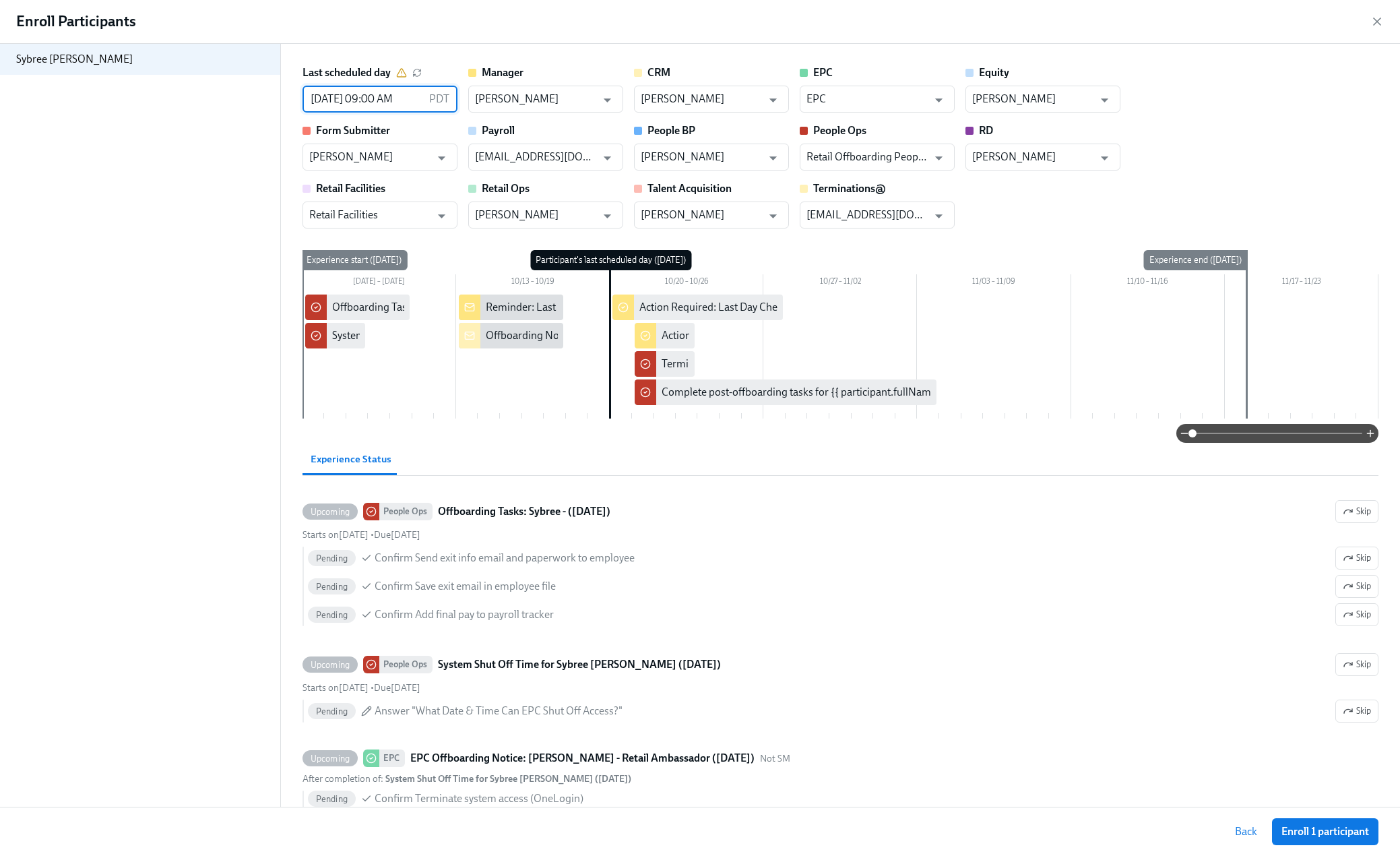
click at [372, 93] on input "[DATE] 09:00 AM" at bounding box center [363, 99] width 121 height 27
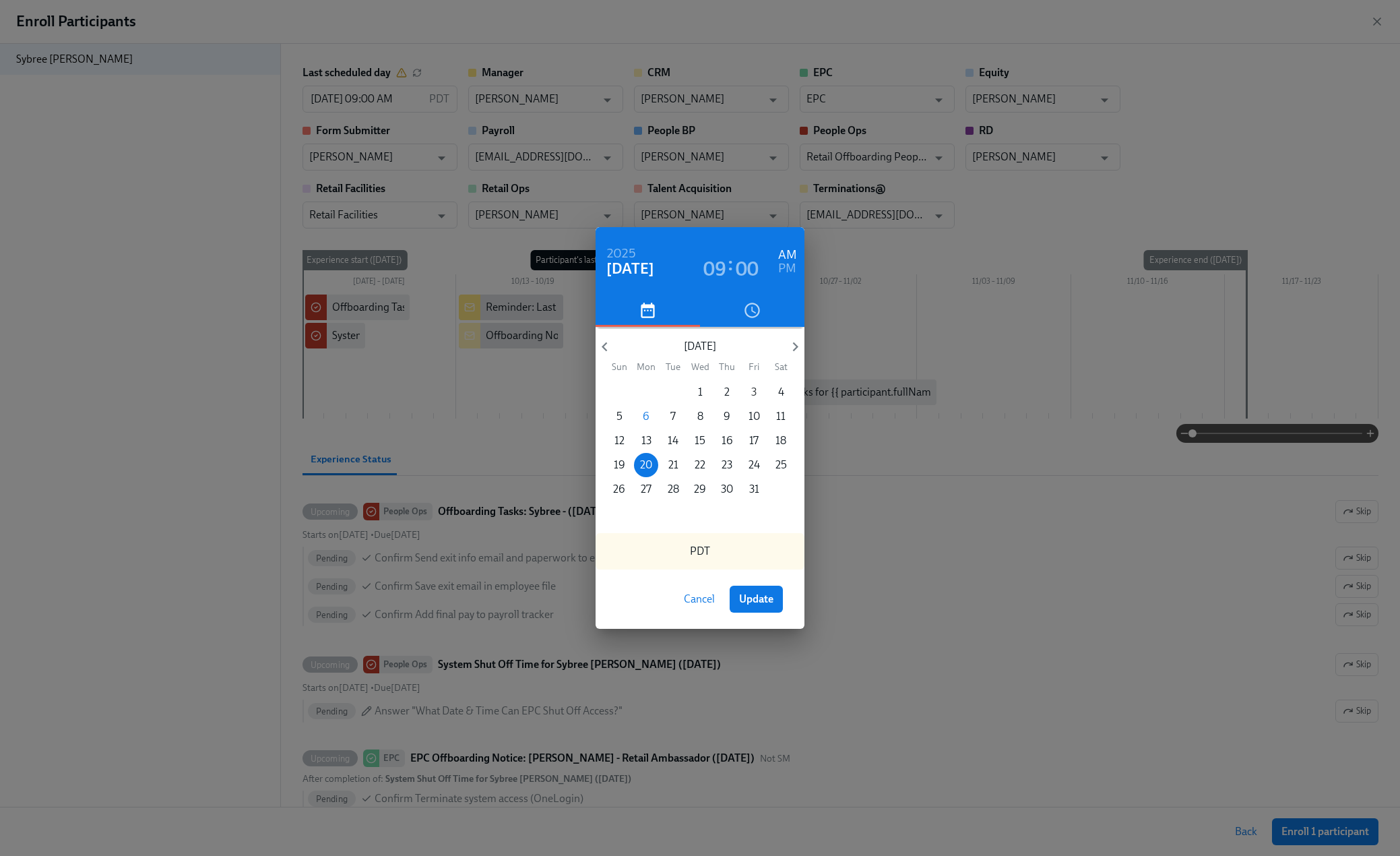
click at [751, 389] on p "3" at bounding box center [754, 392] width 5 height 14
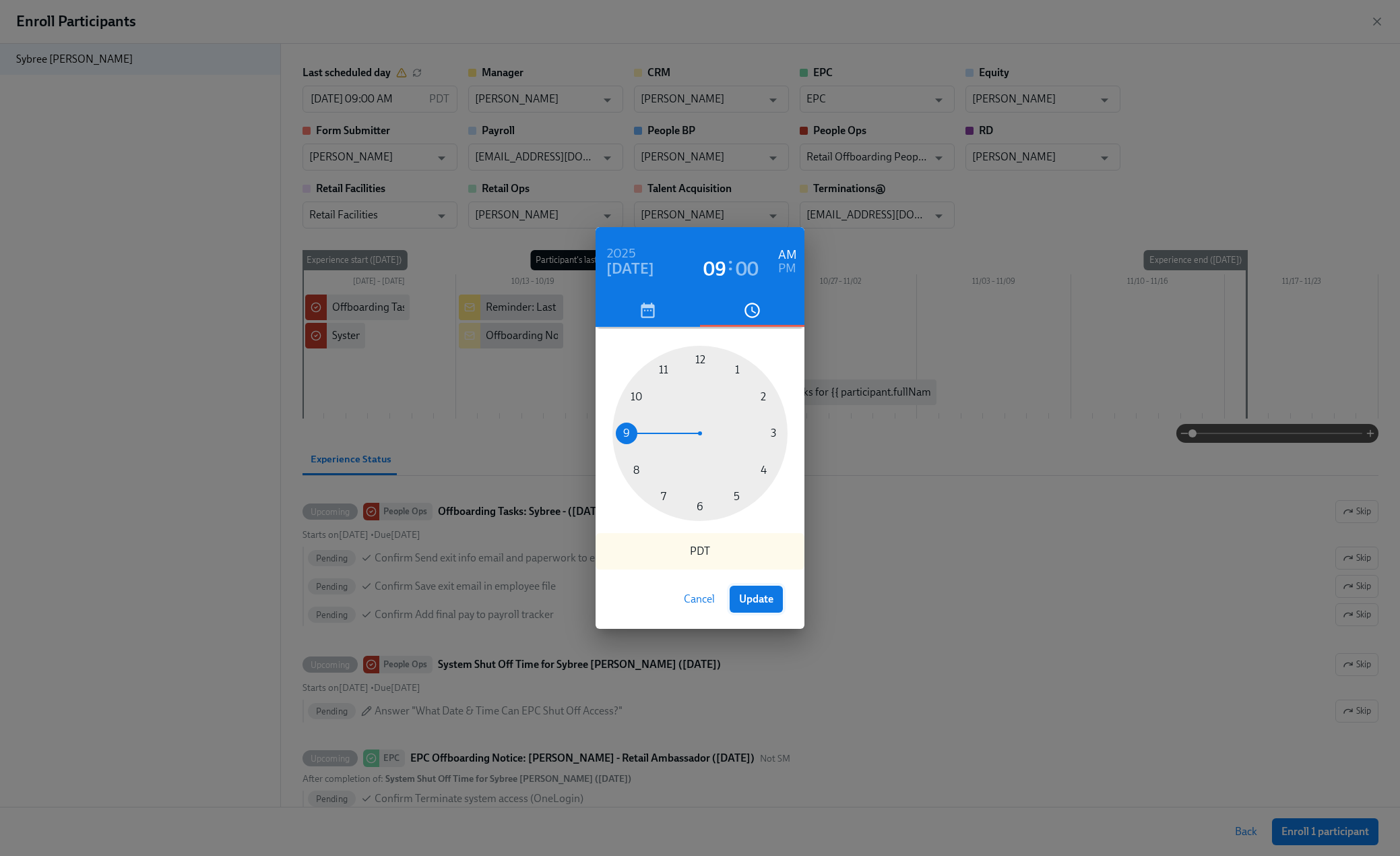
click at [768, 608] on button "Update" at bounding box center [756, 599] width 53 height 27
type input "[DATE] 09:00 AM"
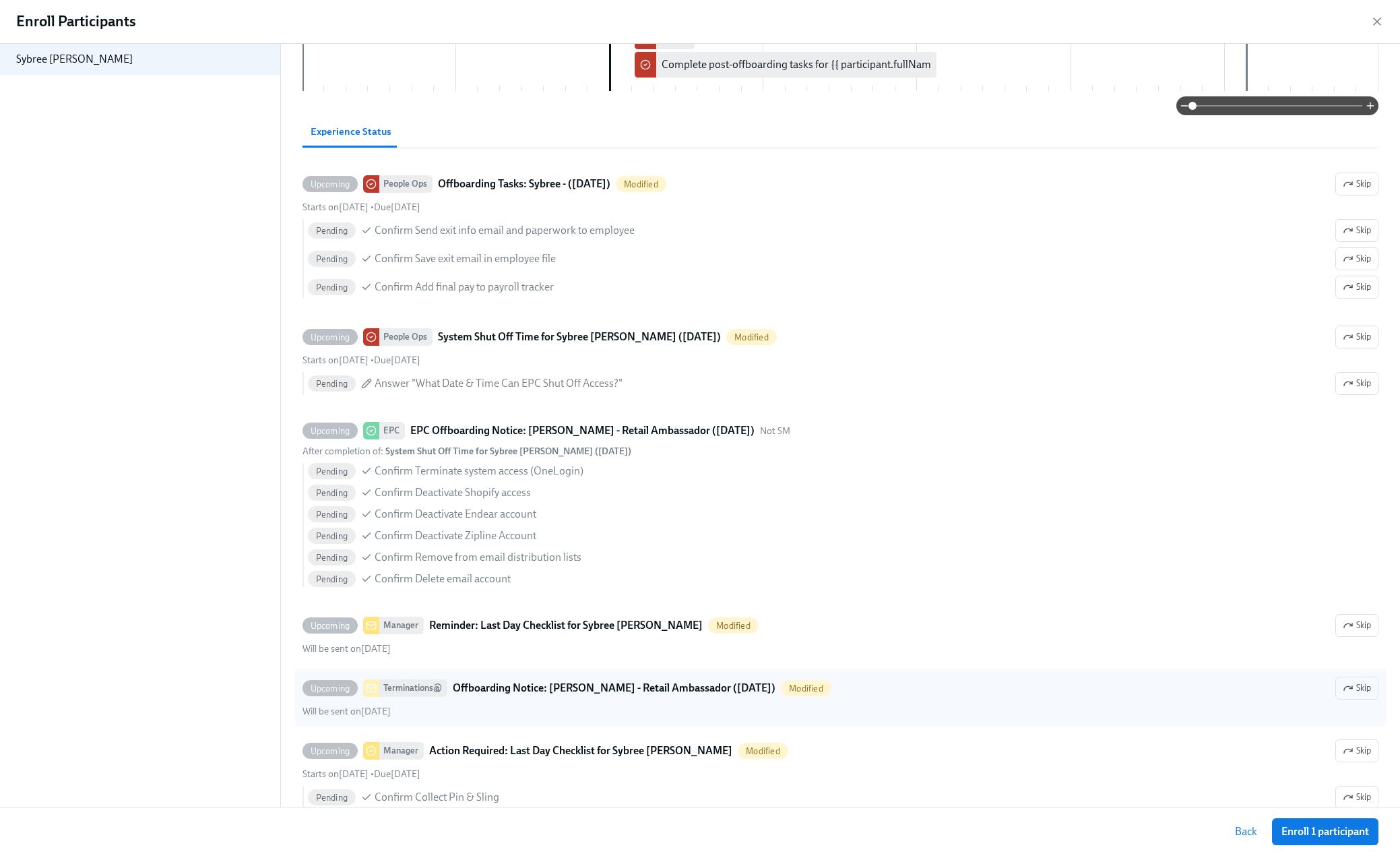
scroll to position [337, 0]
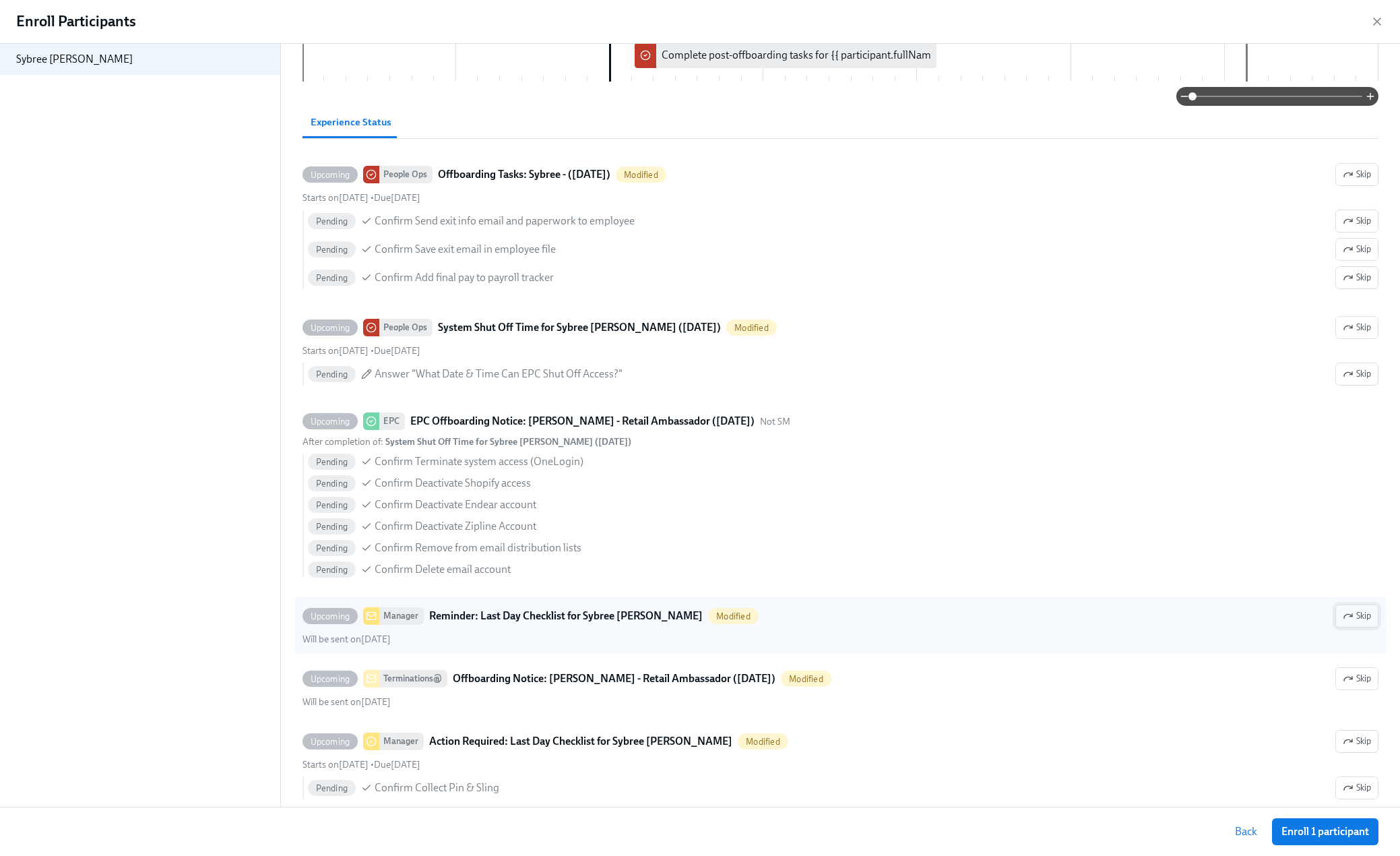
click at [1355, 612] on span "Skip" at bounding box center [1356, 616] width 28 height 14
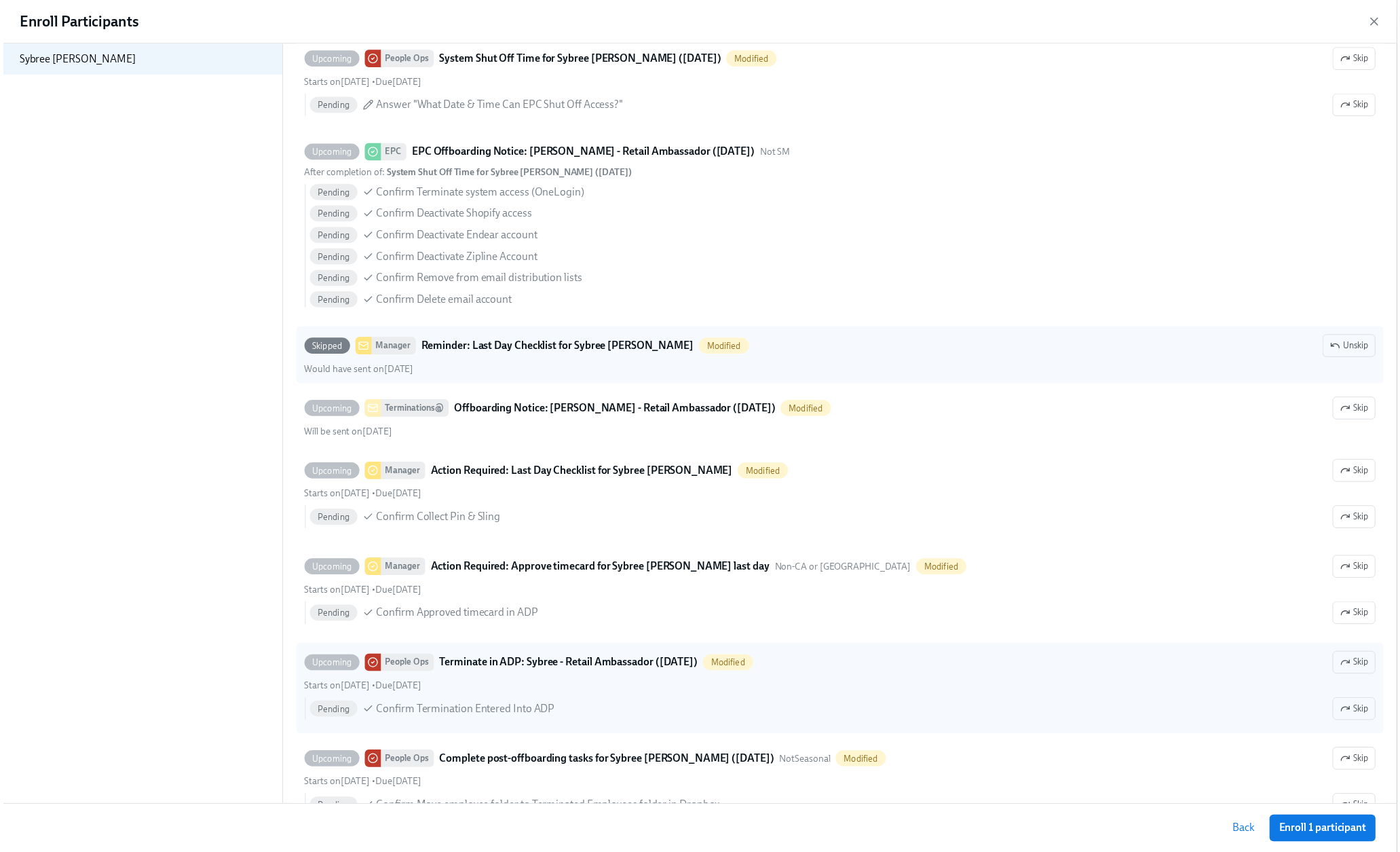
scroll to position [611, 0]
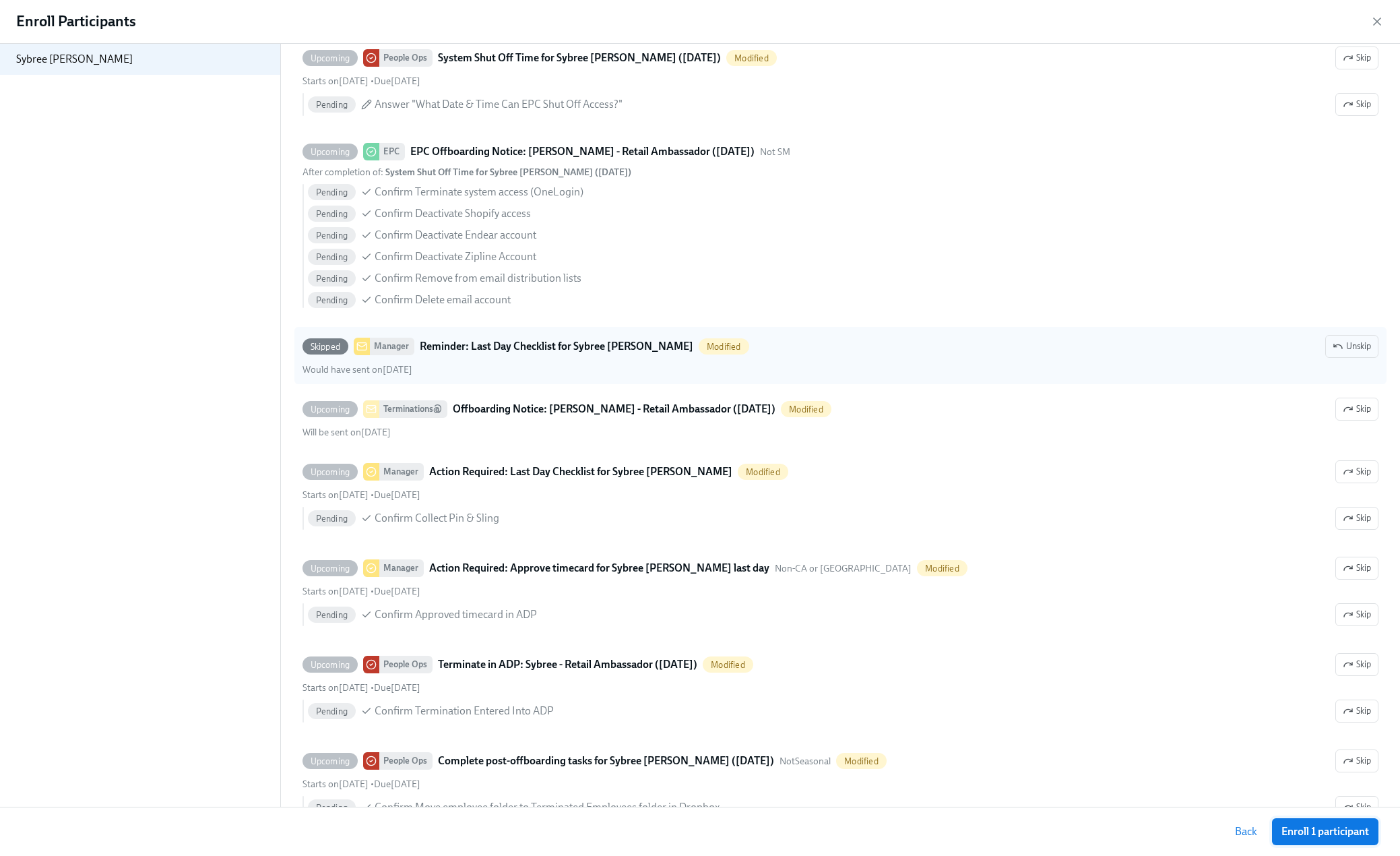
click at [1301, 831] on span "Enroll 1 participant" at bounding box center [1324, 831] width 87 height 14
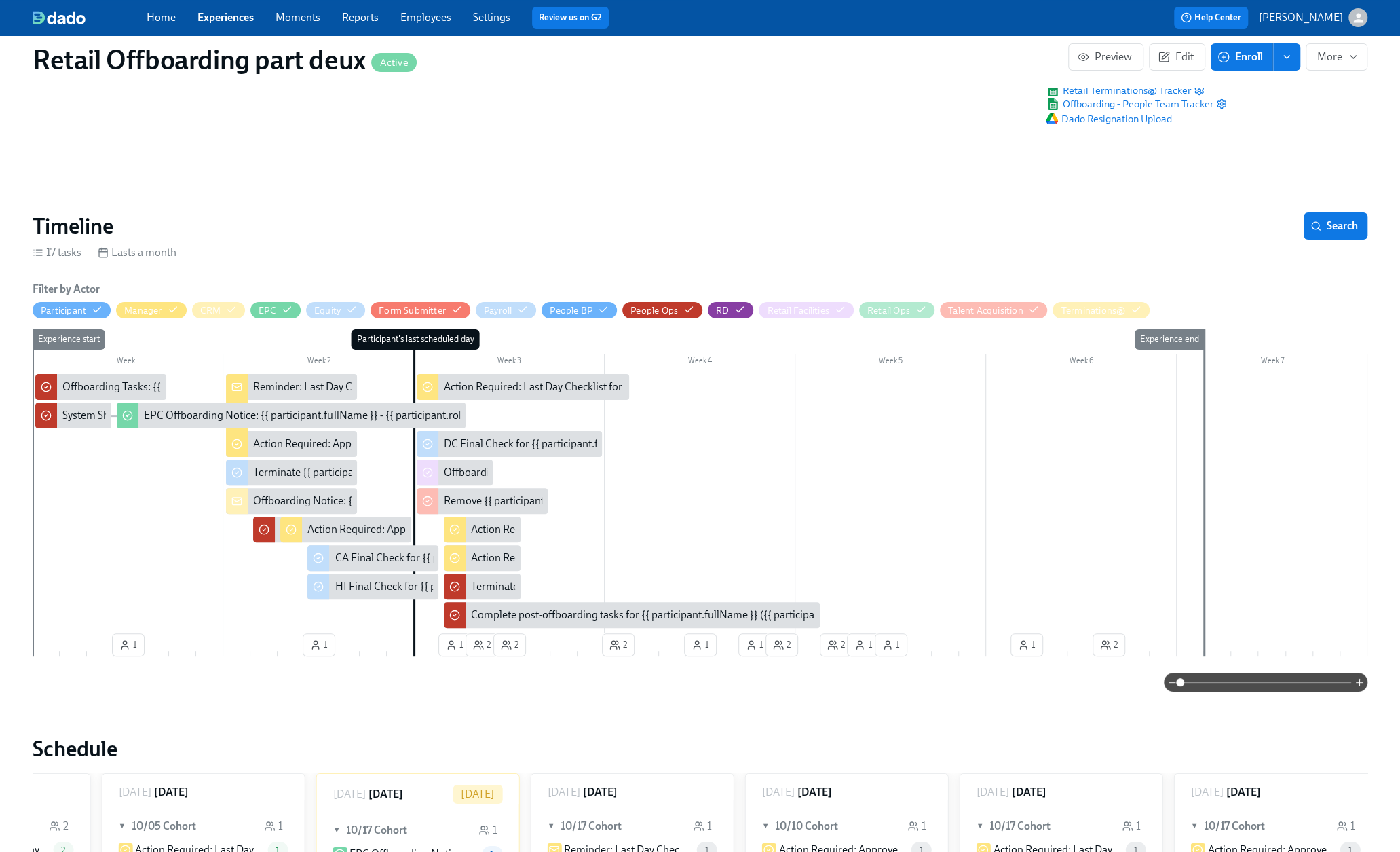
scroll to position [0, 6590]
